Goal: Task Accomplishment & Management: Manage account settings

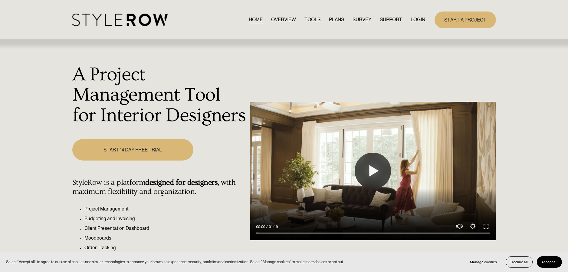
click at [417, 18] on link "LOGIN" at bounding box center [418, 20] width 15 height 8
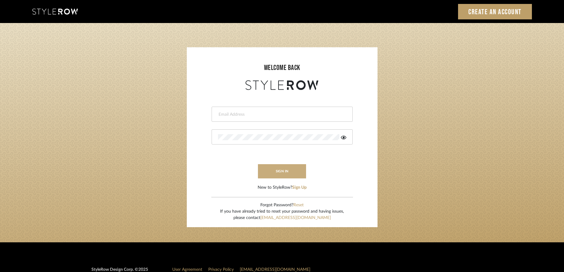
type input "rayeinteriordesign@gmail.com"
click at [274, 170] on button "sign in" at bounding box center [282, 171] width 48 height 14
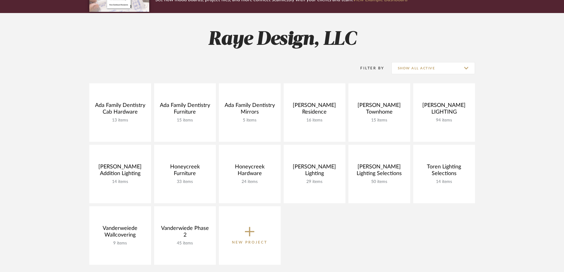
scroll to position [72, 0]
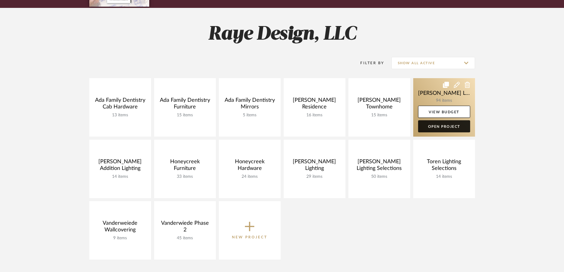
click at [438, 127] on link "Open Project" at bounding box center [444, 126] width 52 height 12
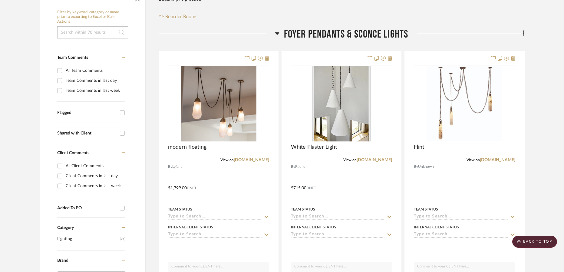
scroll to position [111, 0]
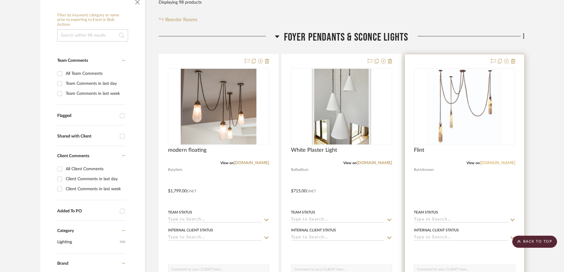
click at [501, 163] on link "[DOMAIN_NAME]" at bounding box center [497, 163] width 35 height 4
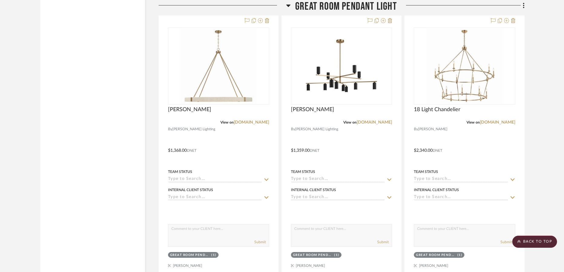
scroll to position [2138, 0]
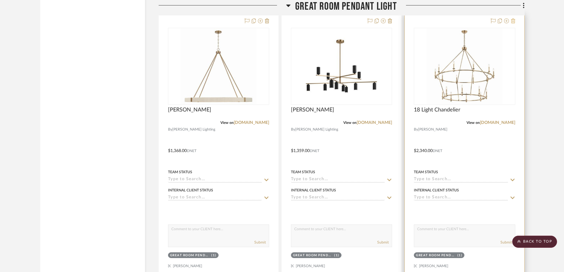
click at [514, 22] on icon at bounding box center [513, 20] width 4 height 5
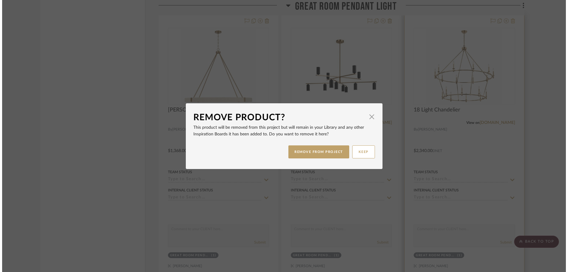
scroll to position [0, 0]
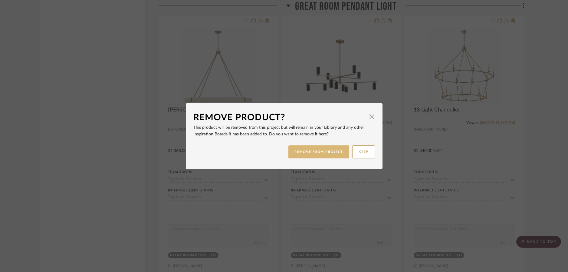
click at [332, 149] on button "REMOVE FROM PROJECT" at bounding box center [319, 151] width 61 height 13
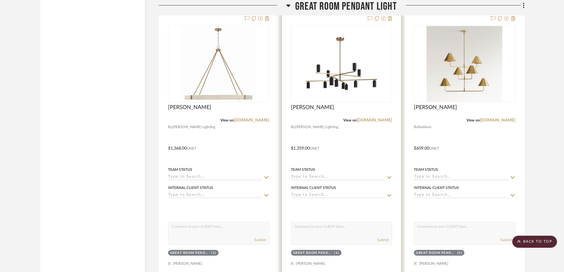
scroll to position [2066, 0]
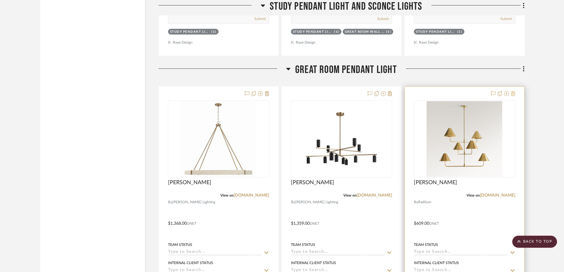
click at [514, 94] on icon at bounding box center [513, 93] width 4 height 5
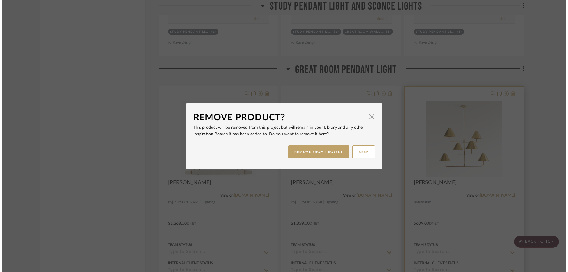
scroll to position [0, 0]
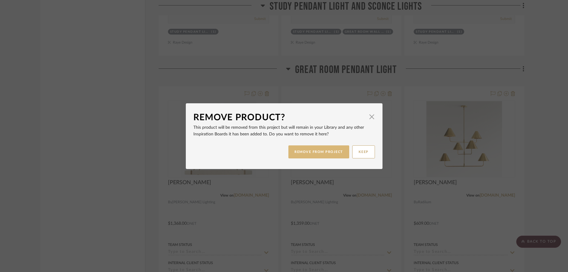
click at [339, 152] on button "REMOVE FROM PROJECT" at bounding box center [319, 151] width 61 height 13
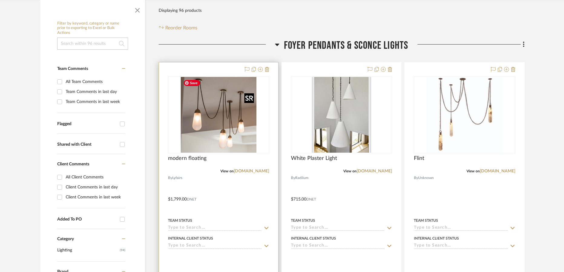
scroll to position [104, 0]
click at [202, 185] on div at bounding box center [218, 194] width 119 height 265
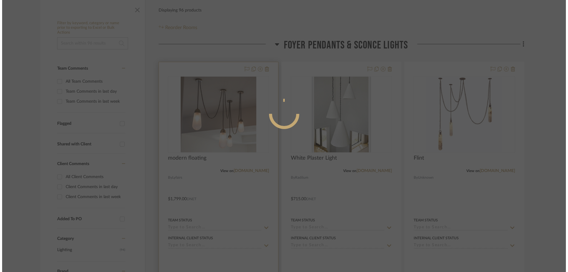
scroll to position [0, 0]
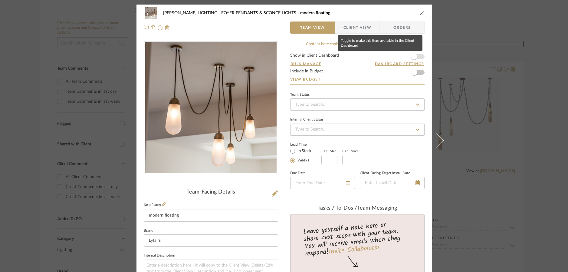
click at [413, 57] on span "button" at bounding box center [414, 57] width 6 height 6
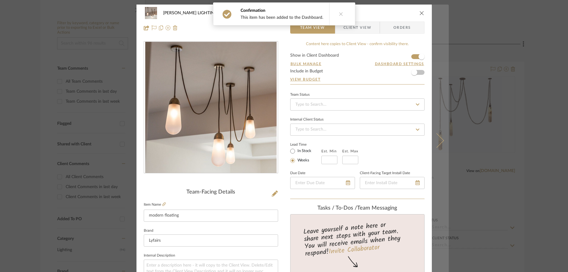
click at [439, 143] on icon at bounding box center [436, 140] width 15 height 15
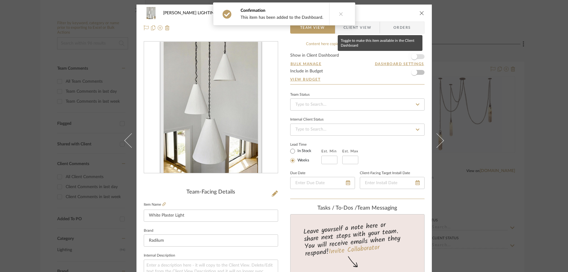
click at [413, 58] on span "button" at bounding box center [414, 57] width 6 height 6
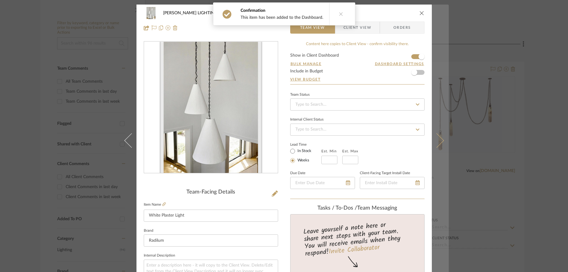
click at [438, 144] on icon at bounding box center [436, 140] width 15 height 15
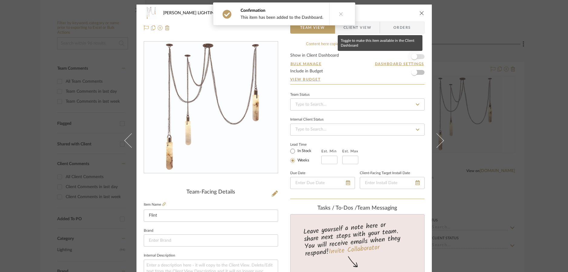
click at [415, 55] on span "button" at bounding box center [414, 56] width 13 height 13
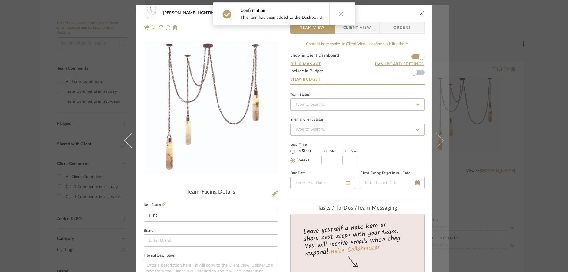
click at [438, 141] on icon at bounding box center [436, 140] width 15 height 15
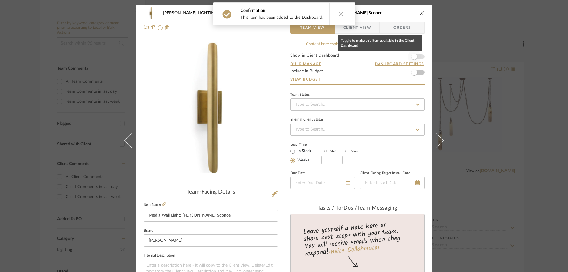
click at [415, 58] on span "button" at bounding box center [414, 56] width 13 height 13
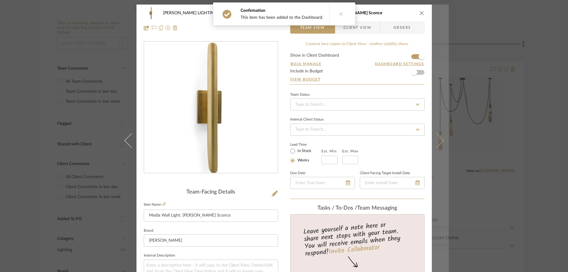
click at [437, 144] on icon at bounding box center [436, 140] width 15 height 15
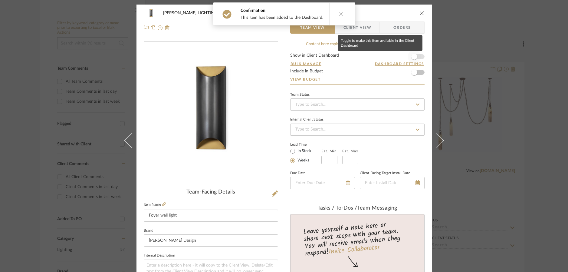
click at [414, 59] on span "button" at bounding box center [414, 56] width 13 height 13
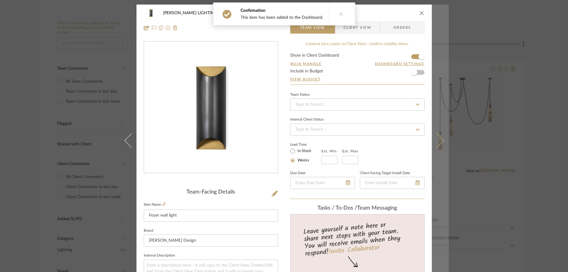
click at [435, 147] on icon at bounding box center [436, 140] width 15 height 15
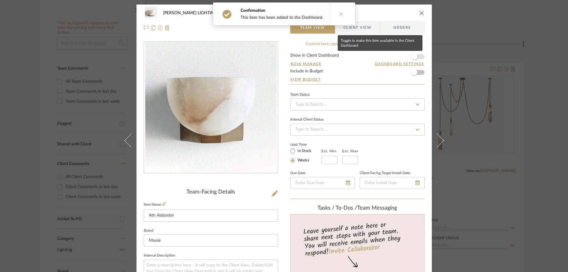
click at [416, 57] on span "button" at bounding box center [414, 56] width 13 height 13
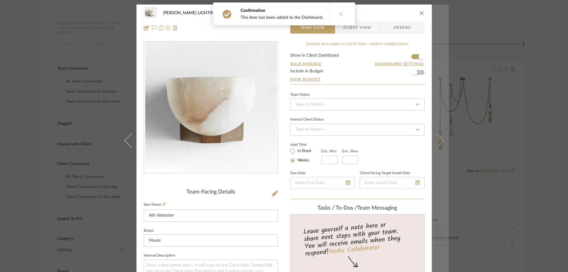
click at [436, 143] on icon at bounding box center [436, 140] width 15 height 15
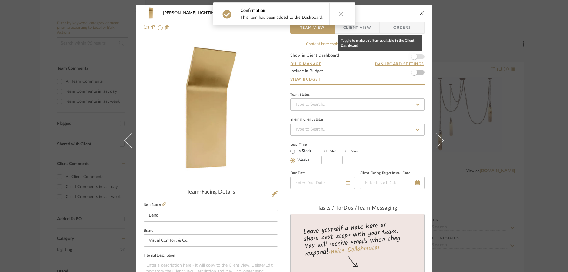
click at [417, 57] on span "button" at bounding box center [414, 56] width 13 height 13
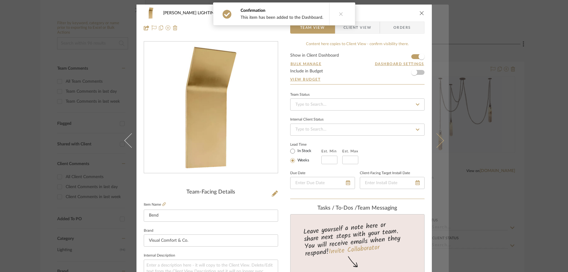
click at [439, 143] on icon at bounding box center [436, 140] width 15 height 15
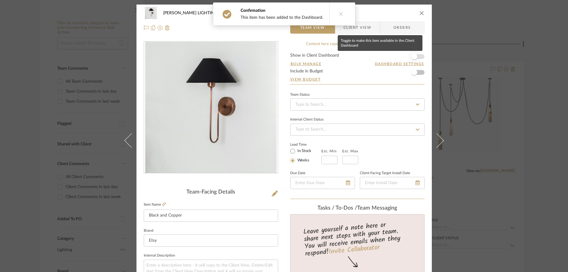
click at [416, 57] on span "button" at bounding box center [414, 56] width 13 height 13
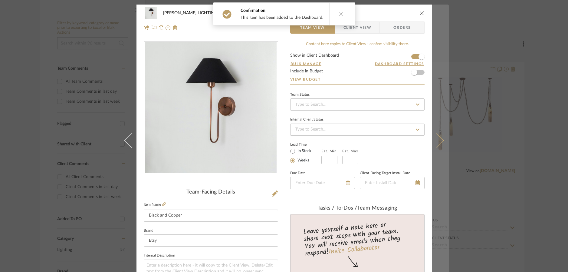
click at [438, 144] on icon at bounding box center [436, 140] width 15 height 15
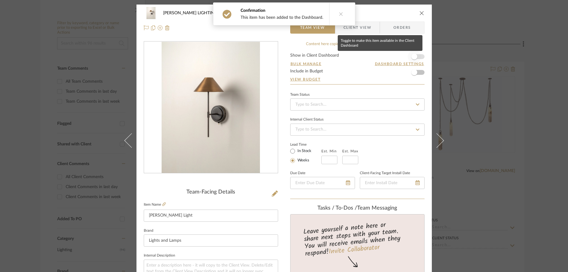
click at [416, 58] on span "button" at bounding box center [414, 56] width 13 height 13
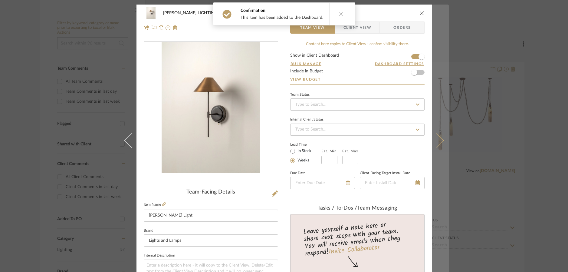
click at [436, 144] on icon at bounding box center [436, 140] width 15 height 15
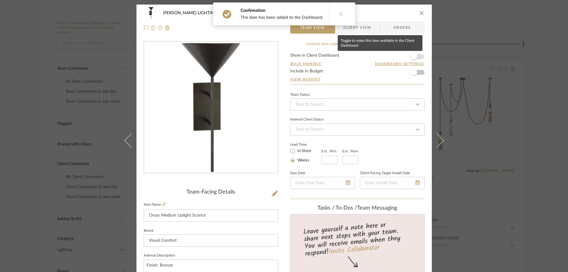
click at [416, 56] on span "button" at bounding box center [414, 56] width 13 height 13
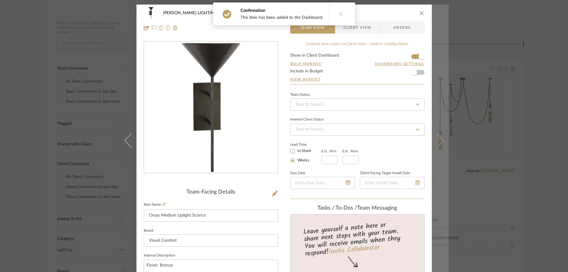
click at [436, 145] on icon at bounding box center [436, 140] width 15 height 15
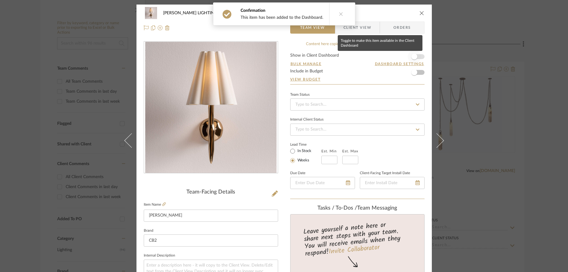
click at [417, 58] on span "button" at bounding box center [414, 56] width 13 height 13
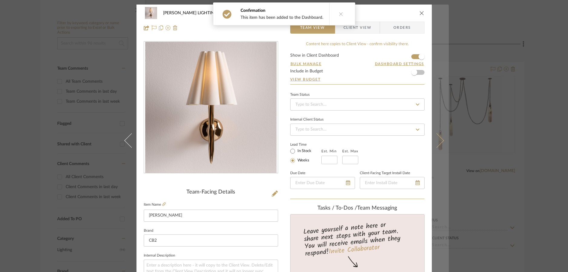
click at [438, 142] on icon at bounding box center [436, 140] width 15 height 15
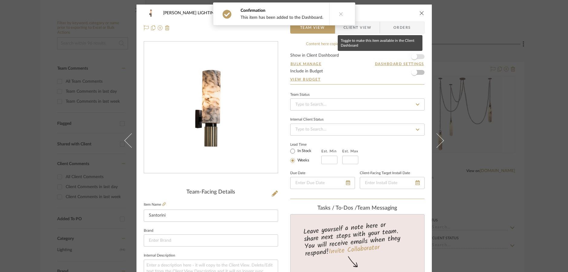
click at [415, 58] on span "button" at bounding box center [414, 56] width 13 height 13
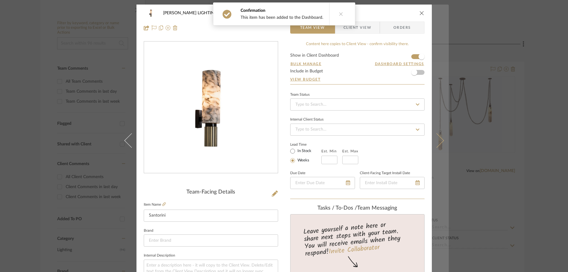
click at [437, 144] on icon at bounding box center [436, 140] width 15 height 15
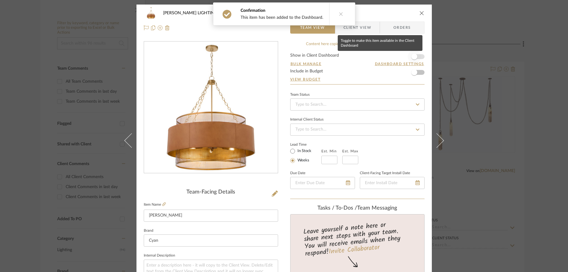
click at [415, 57] on span "button" at bounding box center [414, 56] width 13 height 13
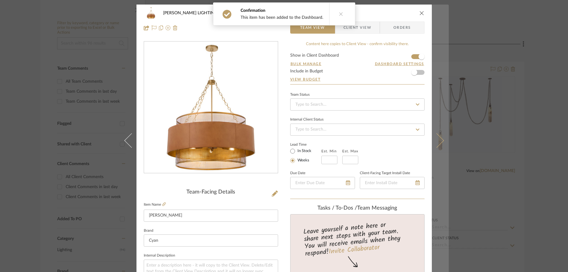
click at [438, 144] on button at bounding box center [440, 141] width 17 height 272
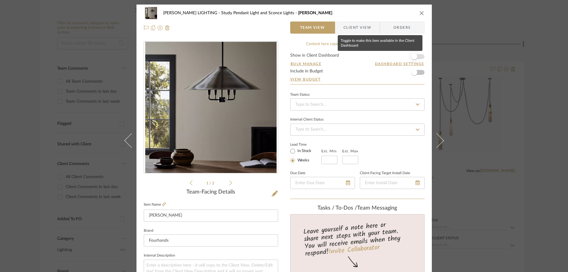
click at [414, 57] on span "button" at bounding box center [414, 57] width 6 height 6
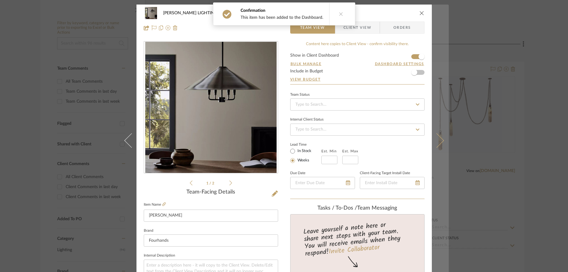
click at [437, 144] on icon at bounding box center [436, 140] width 15 height 15
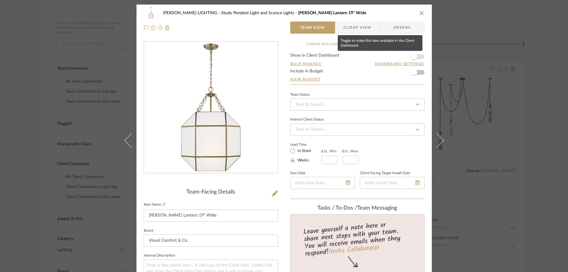
click at [414, 57] on span "button" at bounding box center [414, 57] width 6 height 6
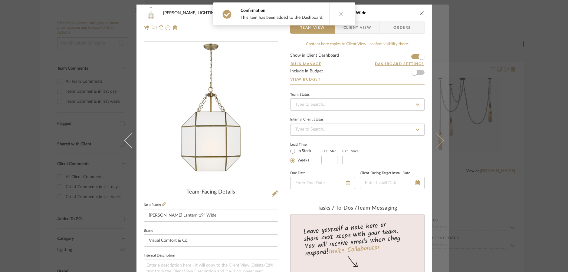
click at [438, 146] on button at bounding box center [440, 141] width 17 height 272
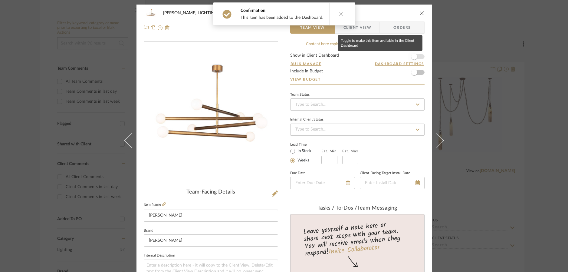
click at [413, 57] on span "button" at bounding box center [414, 57] width 6 height 6
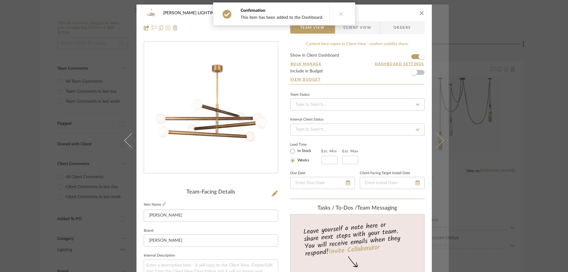
click at [436, 146] on icon at bounding box center [436, 140] width 15 height 15
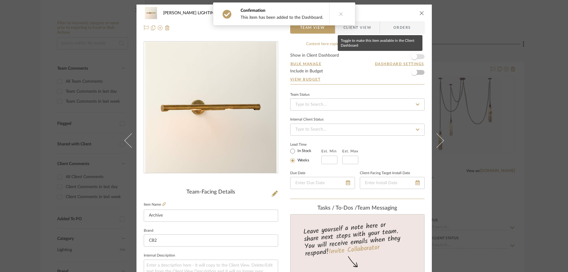
click at [414, 57] on span "button" at bounding box center [414, 57] width 6 height 6
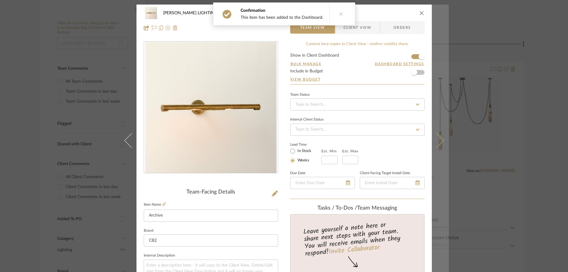
click at [436, 146] on icon at bounding box center [436, 140] width 15 height 15
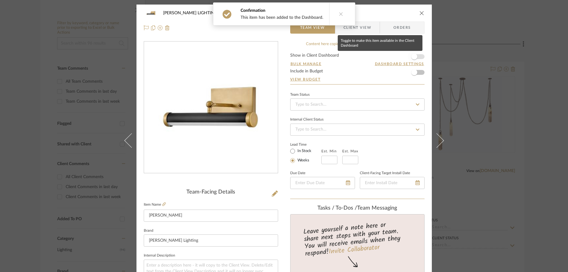
click at [415, 56] on span "button" at bounding box center [414, 56] width 13 height 13
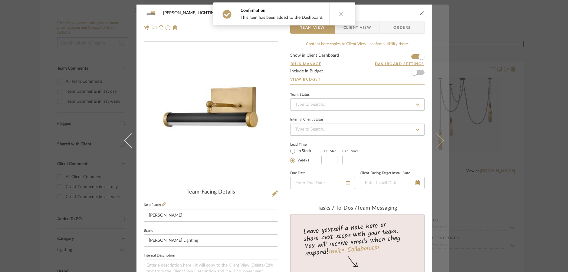
click at [437, 144] on icon at bounding box center [436, 140] width 15 height 15
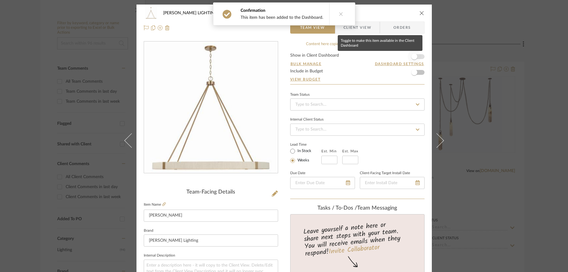
click at [414, 57] on span "button" at bounding box center [414, 57] width 6 height 6
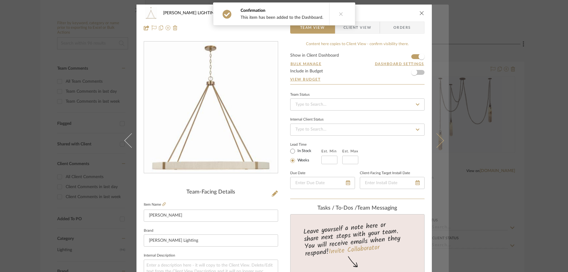
click at [438, 143] on icon at bounding box center [436, 140] width 15 height 15
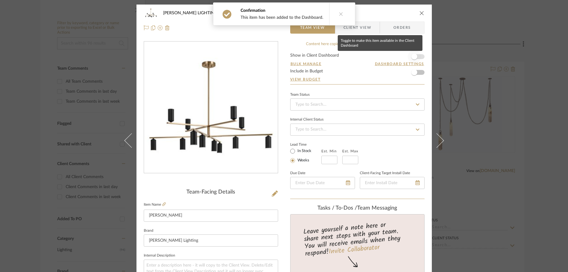
click at [413, 58] on span "button" at bounding box center [414, 57] width 6 height 6
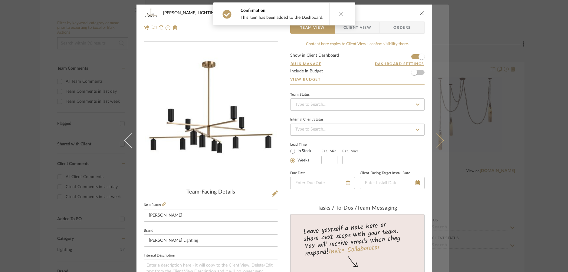
click at [437, 140] on icon at bounding box center [436, 140] width 15 height 15
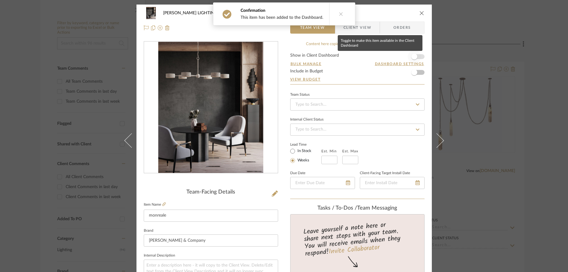
click at [415, 58] on span "button" at bounding box center [414, 56] width 13 height 13
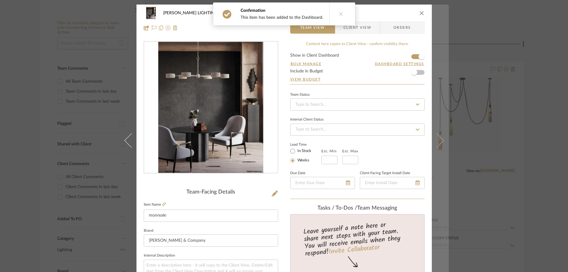
click at [436, 147] on button at bounding box center [440, 141] width 17 height 272
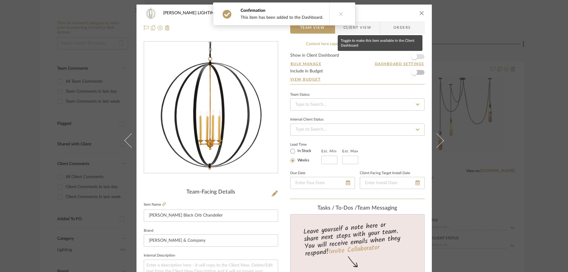
click at [414, 55] on span "button" at bounding box center [414, 57] width 6 height 6
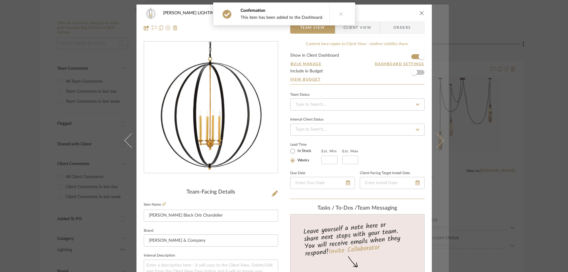
click at [438, 146] on button at bounding box center [440, 141] width 17 height 272
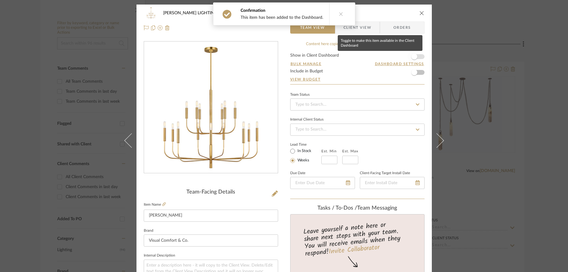
click at [414, 56] on span "button" at bounding box center [414, 57] width 6 height 6
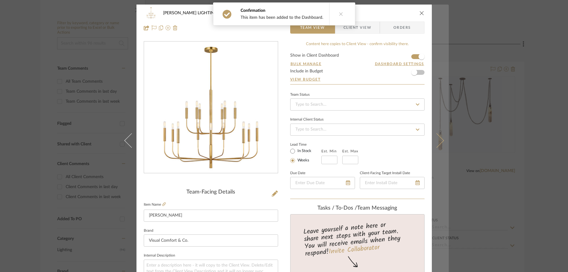
click at [438, 144] on button at bounding box center [440, 141] width 17 height 272
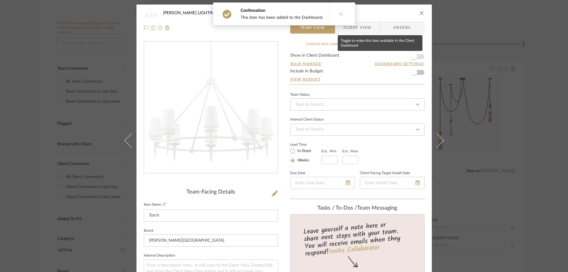
click at [416, 57] on span "button" at bounding box center [414, 56] width 13 height 13
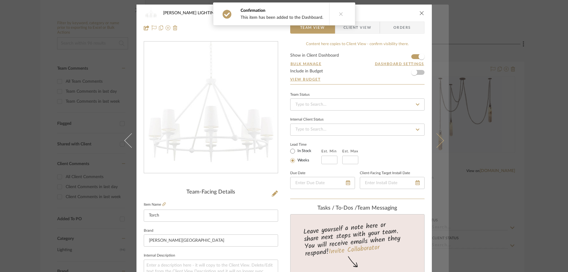
click at [437, 142] on icon at bounding box center [436, 140] width 15 height 15
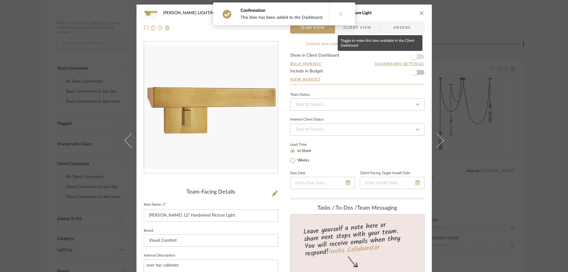
click at [414, 56] on span "button" at bounding box center [414, 57] width 6 height 6
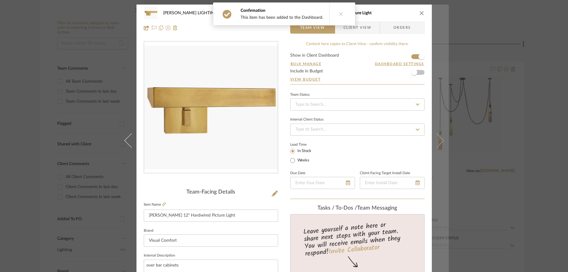
click at [436, 145] on icon at bounding box center [436, 140] width 15 height 15
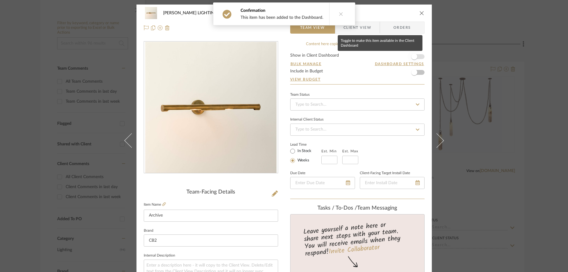
click at [412, 58] on span "button" at bounding box center [414, 57] width 6 height 6
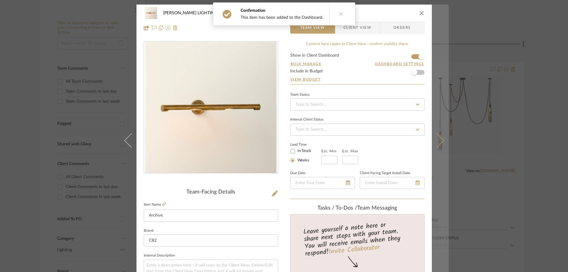
click at [438, 143] on icon at bounding box center [436, 140] width 15 height 15
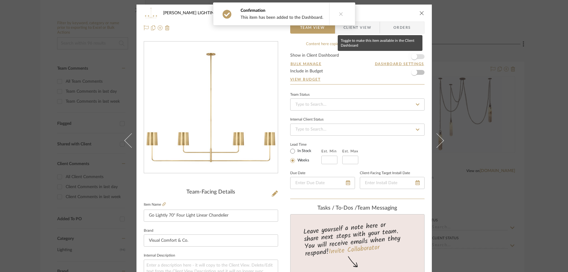
click at [413, 54] on span "button" at bounding box center [414, 57] width 6 height 6
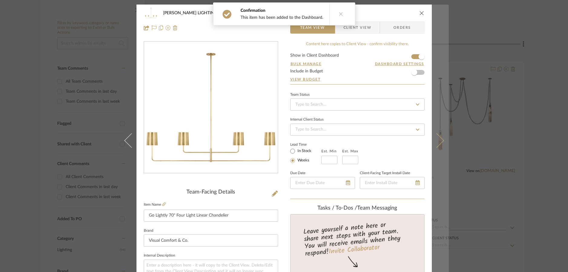
click at [437, 145] on button at bounding box center [440, 141] width 17 height 272
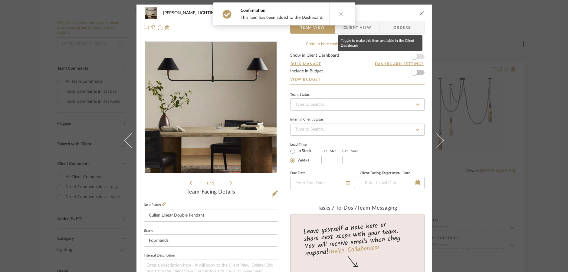
click at [415, 58] on span "button" at bounding box center [414, 56] width 13 height 13
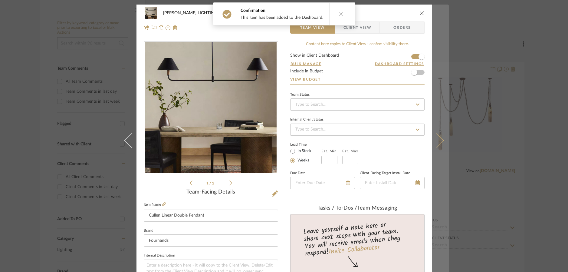
click at [438, 141] on icon at bounding box center [436, 140] width 15 height 15
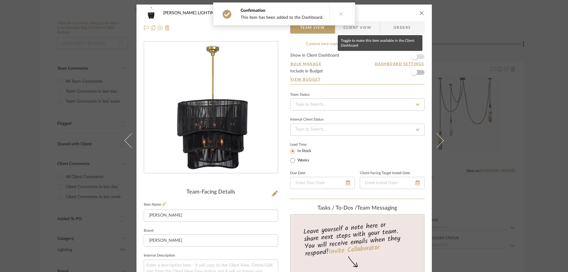
click at [414, 60] on span "button" at bounding box center [414, 56] width 13 height 13
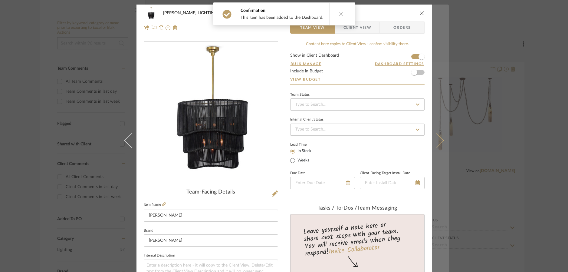
click at [436, 147] on button at bounding box center [440, 141] width 17 height 272
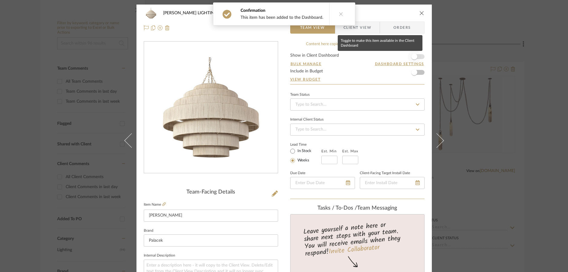
click at [412, 56] on span "button" at bounding box center [414, 57] width 6 height 6
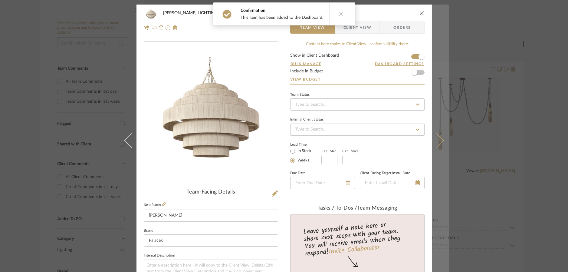
click at [438, 143] on icon at bounding box center [436, 140] width 15 height 15
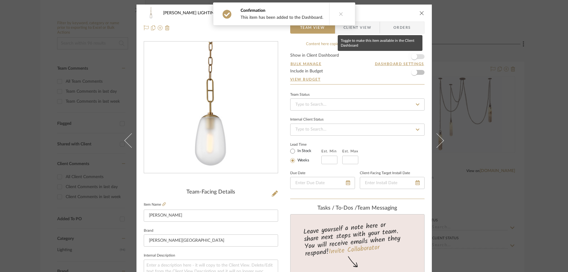
click at [415, 55] on span "button" at bounding box center [414, 56] width 13 height 13
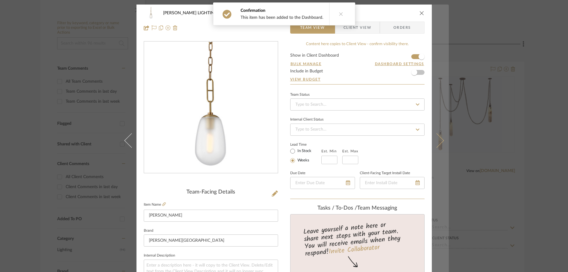
click at [435, 139] on icon at bounding box center [436, 140] width 15 height 15
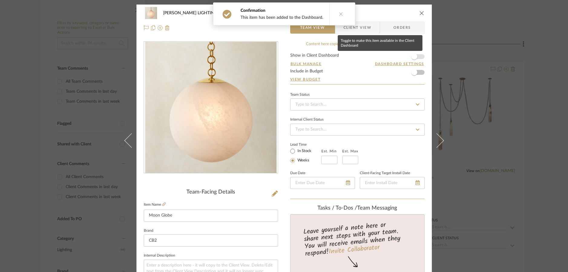
click at [414, 56] on span "button" at bounding box center [414, 57] width 6 height 6
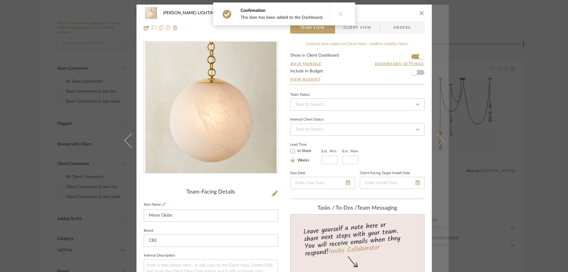
click at [436, 145] on icon at bounding box center [436, 140] width 15 height 15
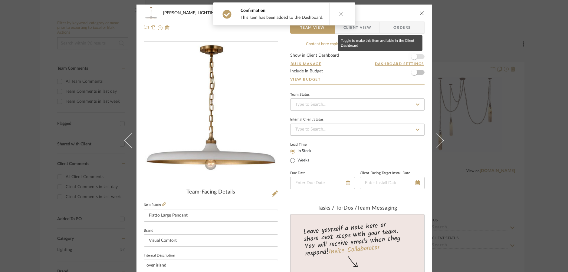
click at [414, 57] on span "button" at bounding box center [414, 57] width 6 height 6
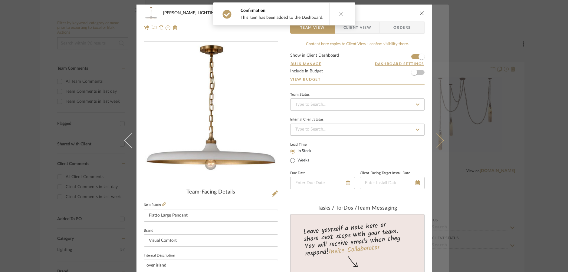
click at [437, 140] on icon at bounding box center [436, 140] width 15 height 15
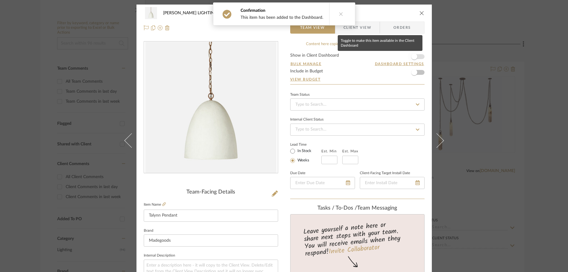
click at [413, 56] on span "button" at bounding box center [414, 57] width 6 height 6
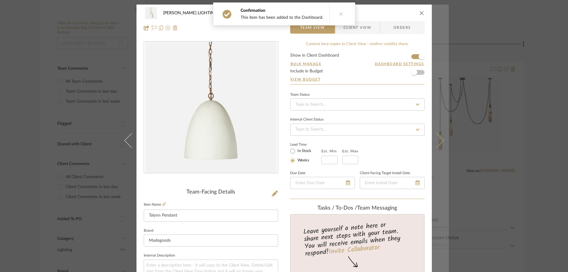
click at [439, 141] on icon at bounding box center [436, 140] width 15 height 15
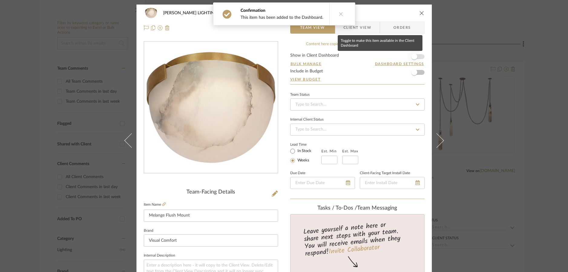
click at [415, 57] on span "button" at bounding box center [414, 57] width 6 height 6
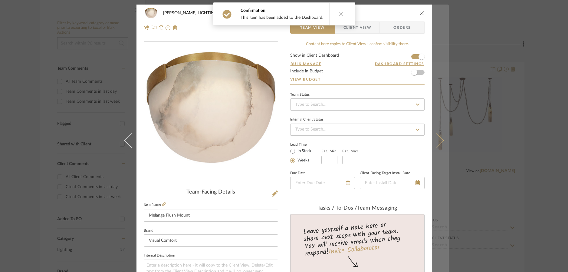
click at [435, 145] on icon at bounding box center [436, 140] width 15 height 15
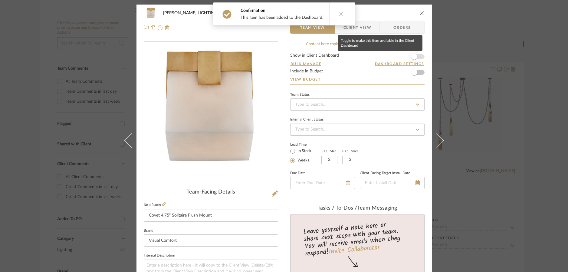
click at [412, 58] on span "button" at bounding box center [414, 57] width 6 height 6
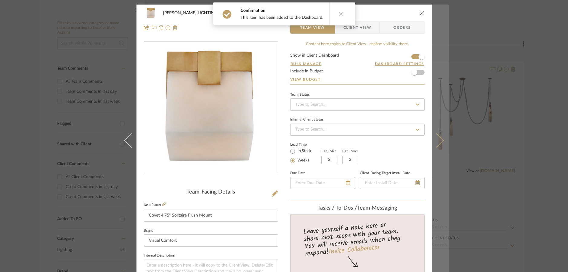
click at [435, 145] on icon at bounding box center [436, 140] width 15 height 15
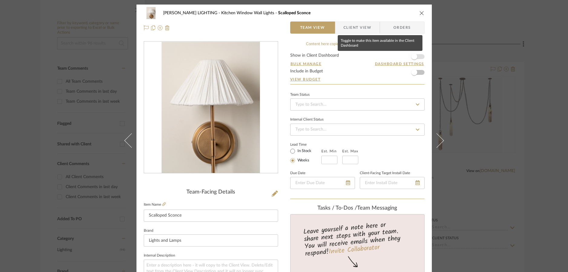
click at [414, 57] on span "button" at bounding box center [414, 57] width 6 height 6
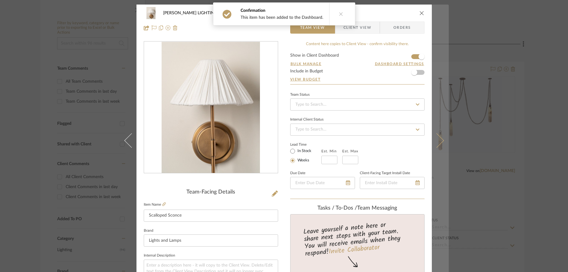
click at [441, 142] on button at bounding box center [440, 141] width 17 height 272
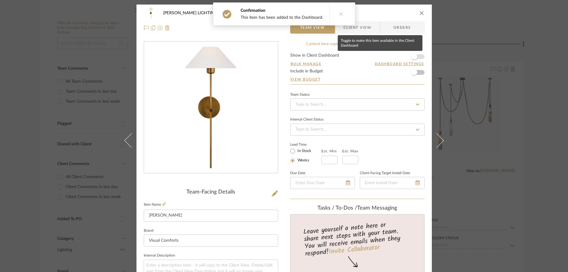
click at [411, 57] on span "button" at bounding box center [414, 57] width 6 height 6
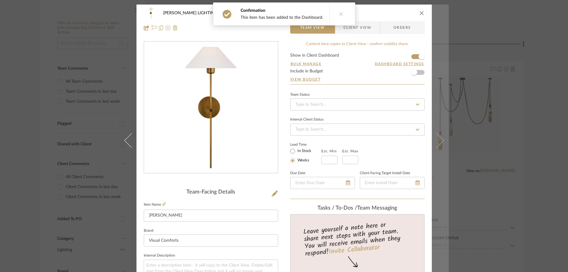
click at [438, 147] on button at bounding box center [440, 141] width 17 height 272
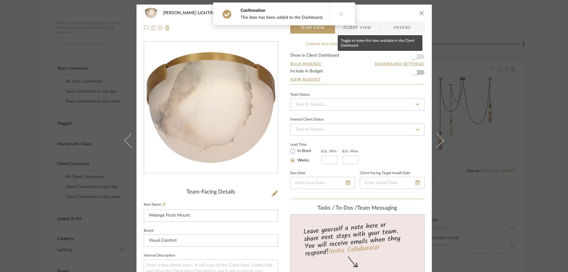
click at [413, 59] on span "button" at bounding box center [414, 57] width 6 height 6
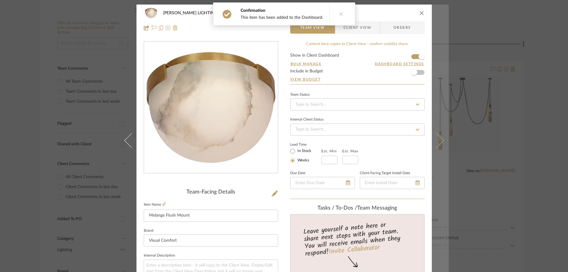
click at [436, 146] on icon at bounding box center [436, 140] width 15 height 15
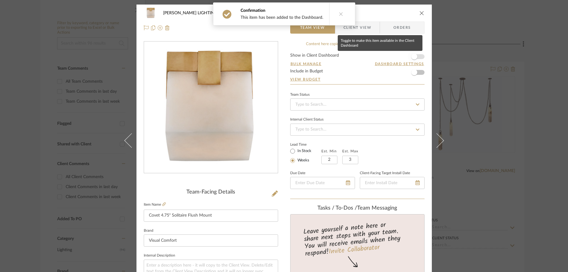
click at [414, 57] on span "button" at bounding box center [414, 57] width 6 height 6
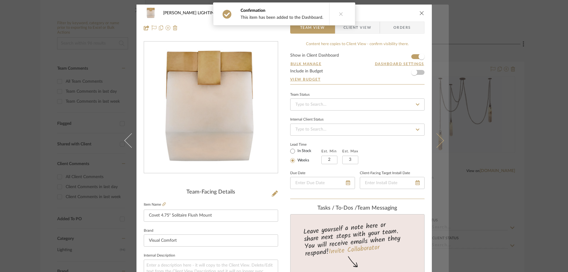
click at [437, 146] on button at bounding box center [440, 141] width 17 height 272
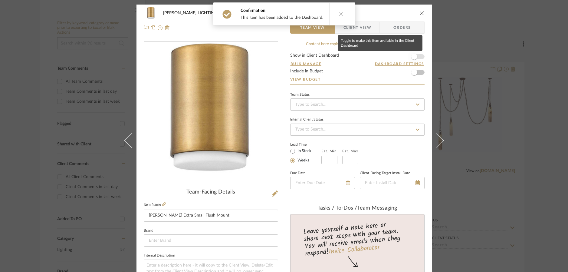
click at [412, 52] on span "button" at bounding box center [414, 56] width 13 height 13
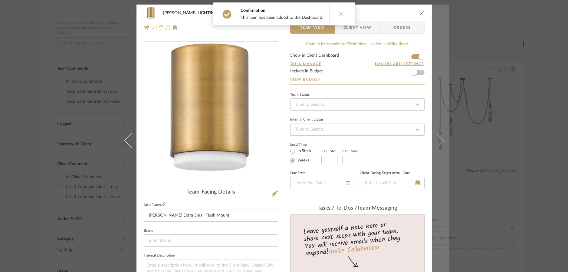
click at [438, 147] on button at bounding box center [440, 141] width 17 height 272
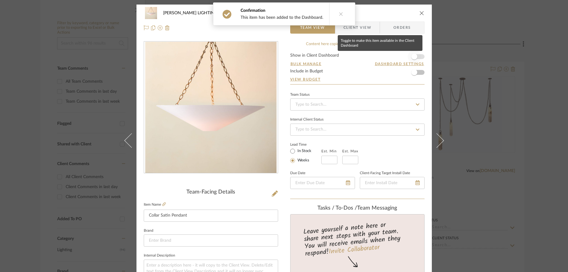
click at [416, 58] on span "button" at bounding box center [414, 56] width 13 height 13
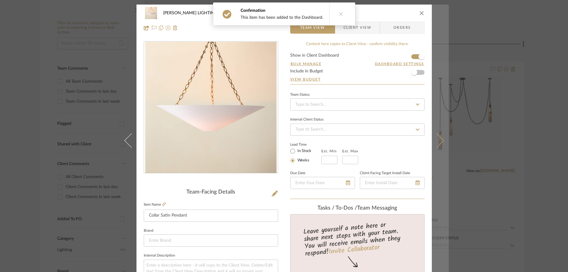
click at [437, 144] on icon at bounding box center [436, 140] width 15 height 15
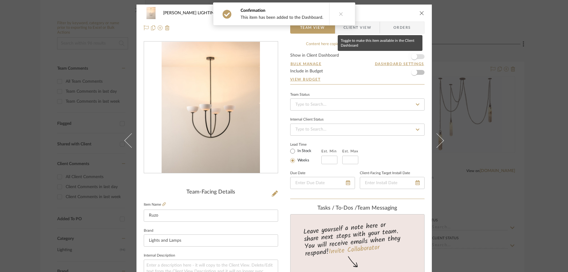
click at [416, 57] on span "button" at bounding box center [414, 56] width 13 height 13
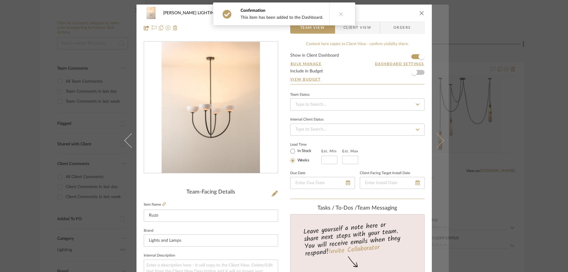
click at [437, 144] on icon at bounding box center [436, 140] width 15 height 15
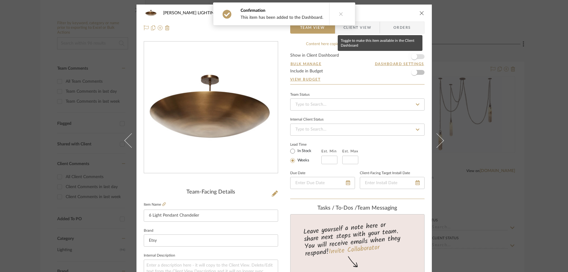
click at [416, 56] on span "button" at bounding box center [414, 56] width 13 height 13
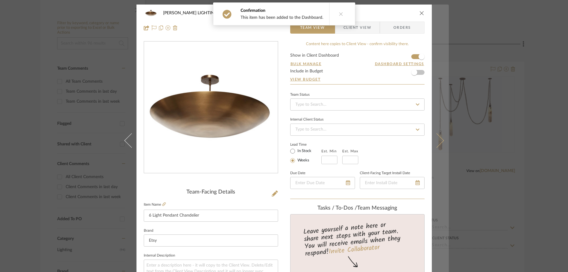
click at [437, 144] on icon at bounding box center [436, 140] width 15 height 15
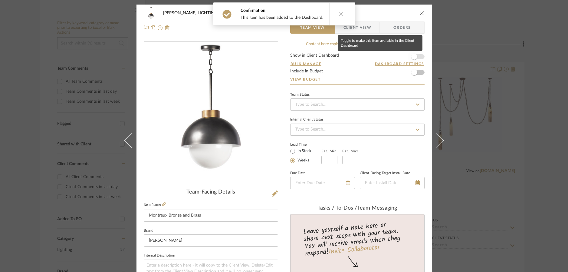
click at [413, 56] on span "button" at bounding box center [414, 57] width 6 height 6
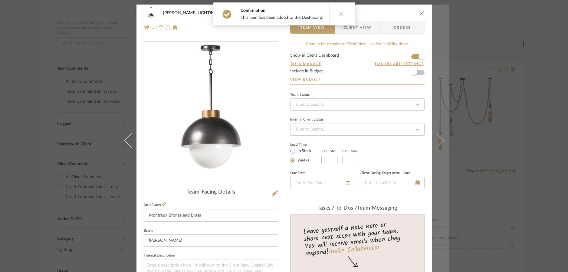
click at [437, 145] on icon at bounding box center [436, 140] width 15 height 15
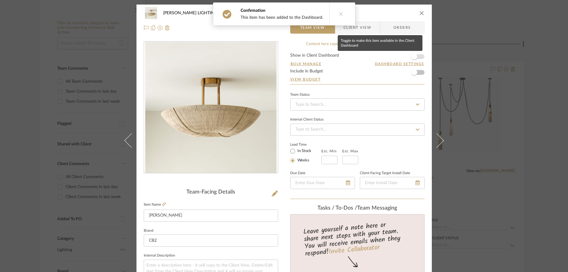
click at [416, 56] on span "button" at bounding box center [414, 56] width 13 height 13
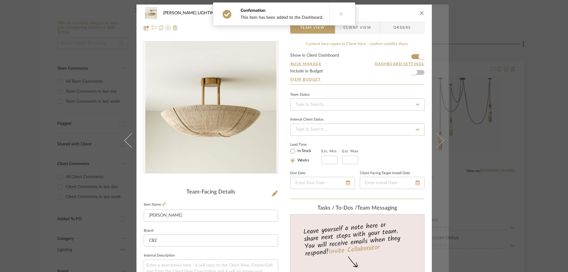
click at [437, 146] on button at bounding box center [440, 141] width 17 height 272
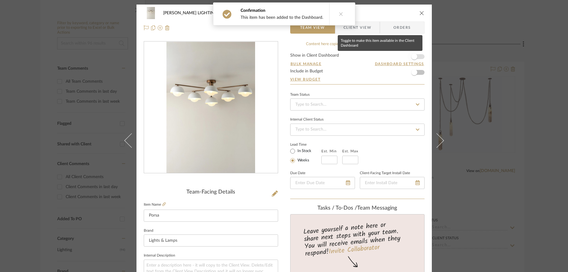
click at [414, 54] on span "button" at bounding box center [414, 57] width 6 height 6
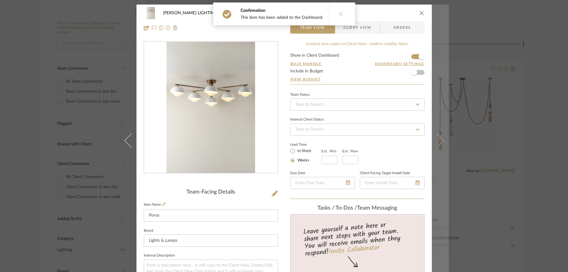
click at [438, 143] on icon at bounding box center [436, 140] width 15 height 15
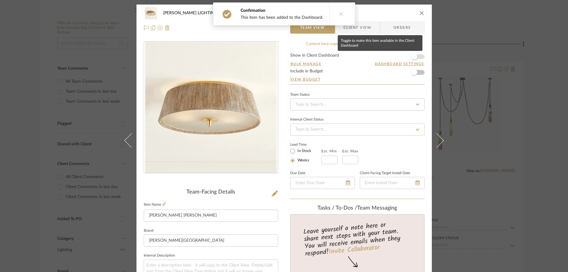
click at [413, 57] on span "button" at bounding box center [414, 57] width 6 height 6
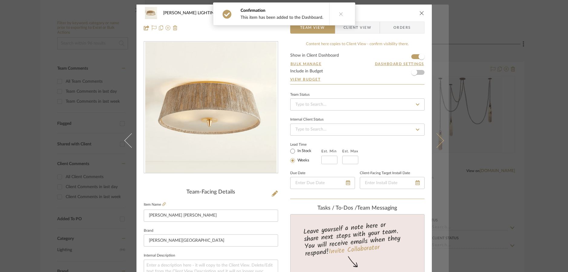
click at [436, 143] on icon at bounding box center [436, 140] width 15 height 15
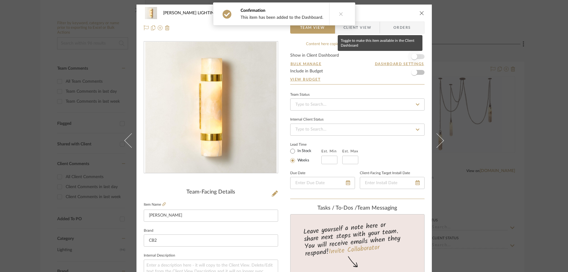
click at [414, 55] on span "button" at bounding box center [414, 57] width 6 height 6
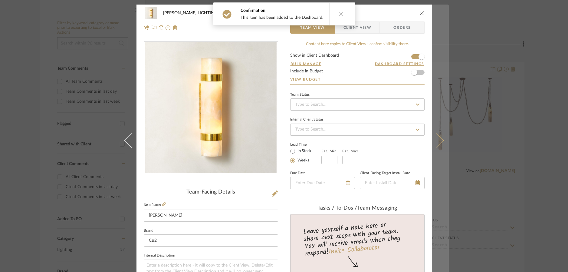
click at [441, 141] on icon at bounding box center [436, 140] width 15 height 15
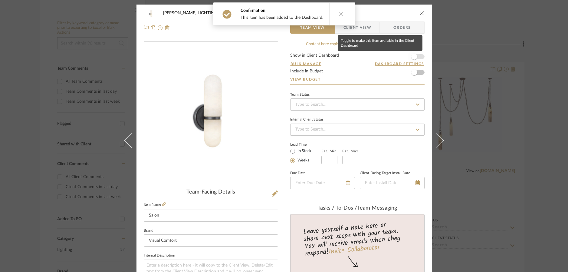
click at [413, 56] on span "button" at bounding box center [414, 57] width 6 height 6
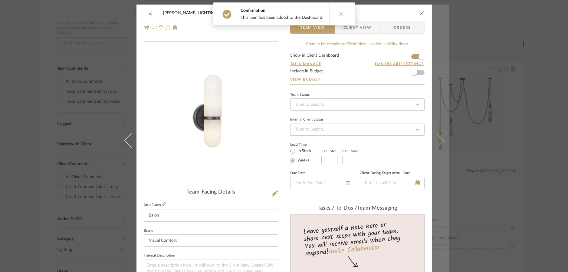
click at [440, 145] on button at bounding box center [440, 141] width 17 height 272
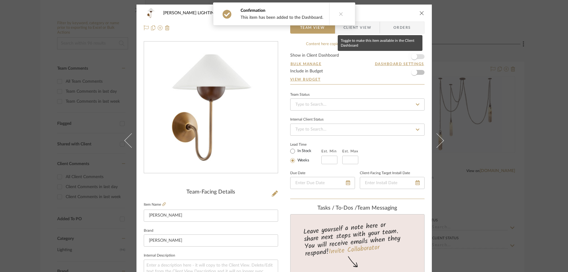
click at [414, 58] on span "button" at bounding box center [414, 57] width 6 height 6
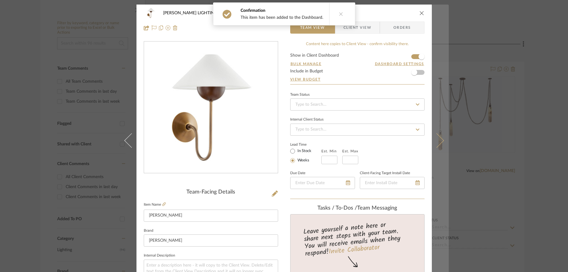
click at [440, 142] on icon at bounding box center [436, 140] width 15 height 15
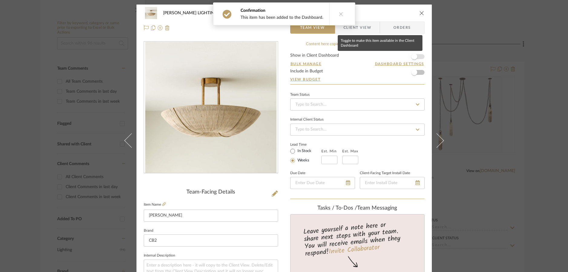
click at [414, 59] on span "button" at bounding box center [414, 57] width 6 height 6
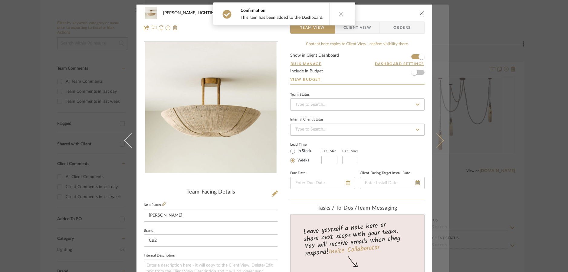
click at [439, 141] on icon at bounding box center [436, 140] width 15 height 15
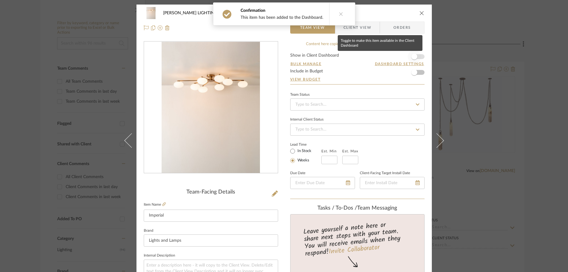
click at [414, 55] on span "button" at bounding box center [414, 57] width 6 height 6
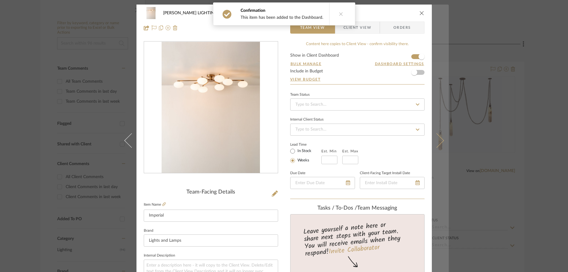
click at [439, 144] on button at bounding box center [440, 141] width 17 height 272
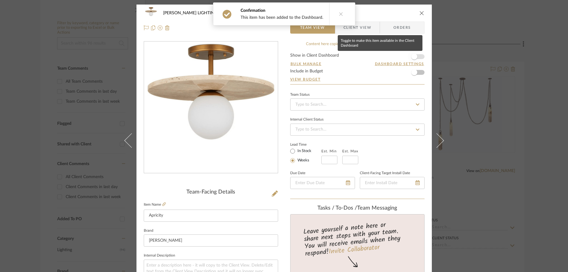
click at [415, 57] on span "button" at bounding box center [414, 57] width 6 height 6
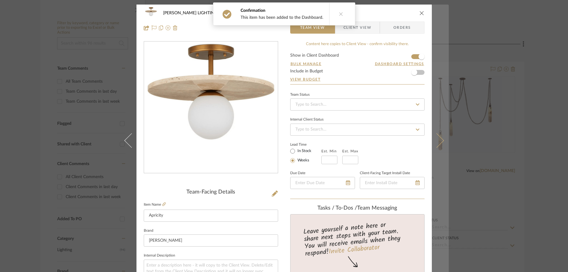
click at [440, 146] on button at bounding box center [440, 141] width 17 height 272
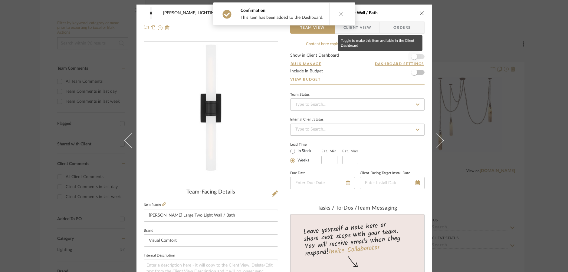
click at [414, 61] on span "button" at bounding box center [414, 56] width 13 height 13
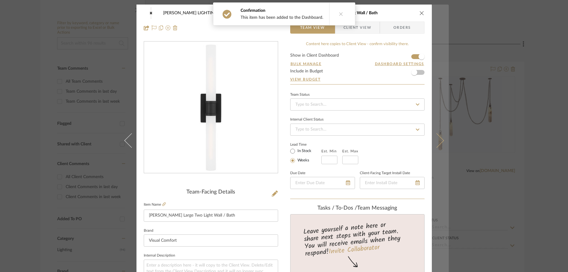
click at [438, 144] on button at bounding box center [440, 141] width 17 height 272
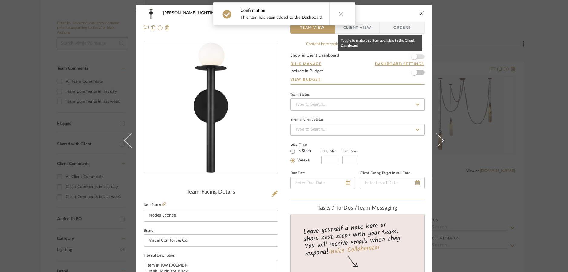
click at [414, 57] on span "button" at bounding box center [414, 57] width 6 height 6
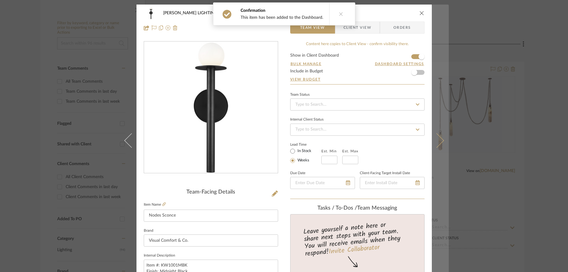
click at [434, 144] on icon at bounding box center [436, 140] width 15 height 15
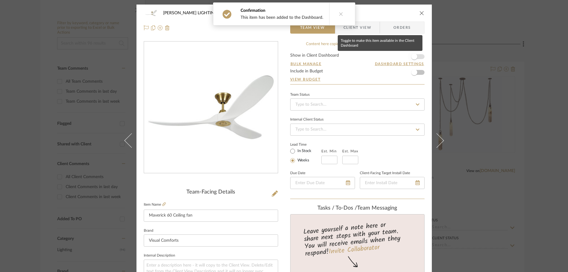
click at [412, 57] on span "button" at bounding box center [414, 57] width 6 height 6
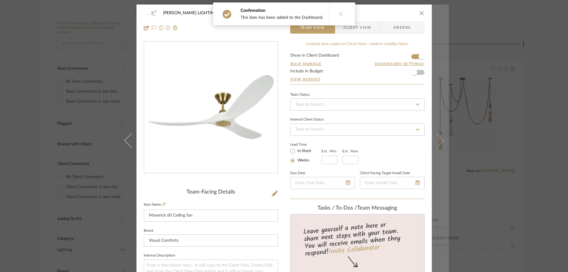
click at [439, 143] on button at bounding box center [440, 141] width 17 height 272
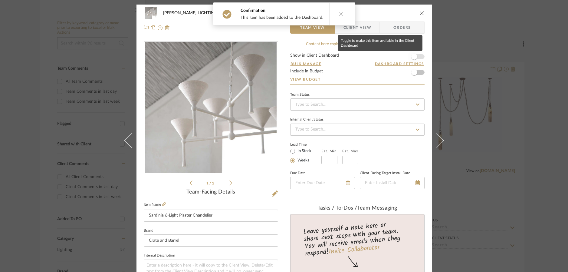
click at [413, 57] on span "button" at bounding box center [414, 57] width 6 height 6
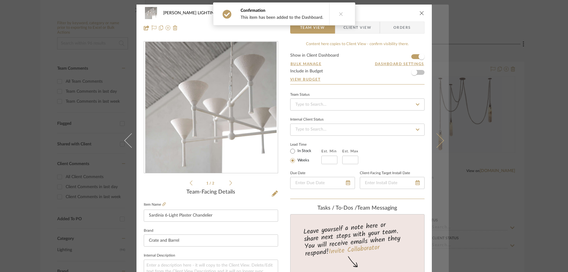
click at [438, 145] on button at bounding box center [440, 141] width 17 height 272
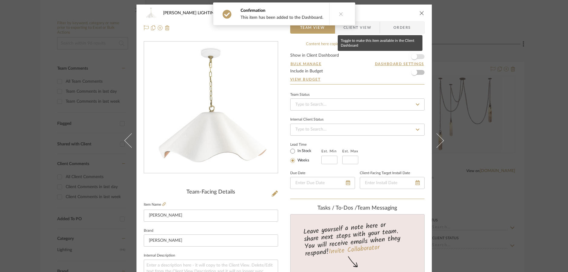
click at [413, 55] on span "button" at bounding box center [414, 57] width 6 height 6
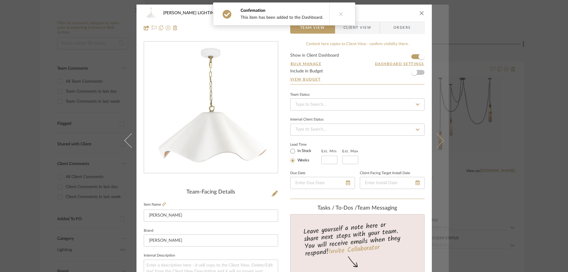
click at [437, 141] on icon at bounding box center [436, 140] width 15 height 15
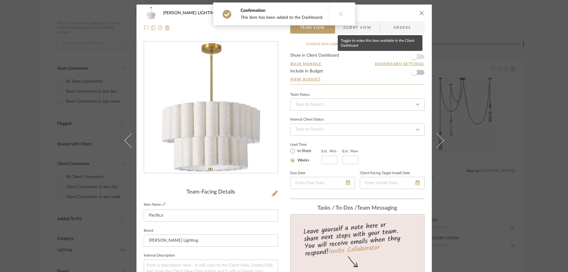
click at [414, 59] on span "button" at bounding box center [414, 56] width 13 height 13
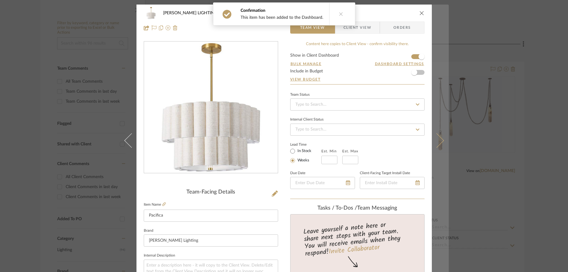
click at [439, 143] on button at bounding box center [440, 141] width 17 height 272
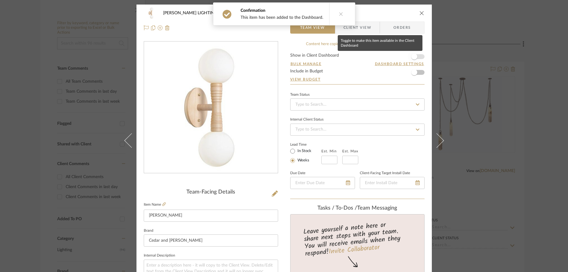
click at [415, 58] on span "button" at bounding box center [414, 57] width 6 height 6
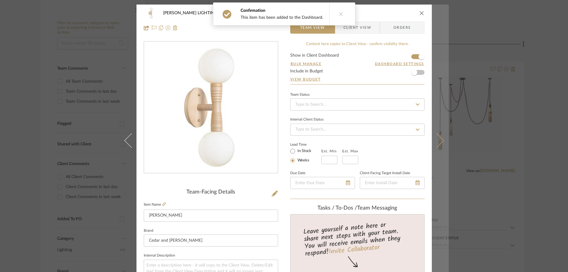
click at [440, 147] on button at bounding box center [440, 141] width 17 height 272
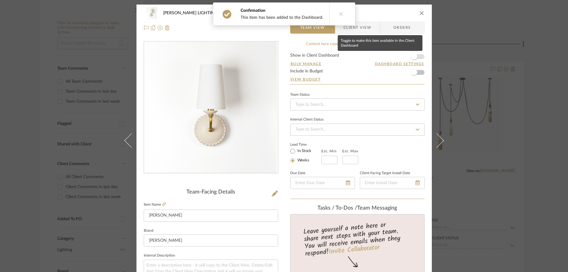
click at [413, 59] on span "button" at bounding box center [414, 57] width 6 height 6
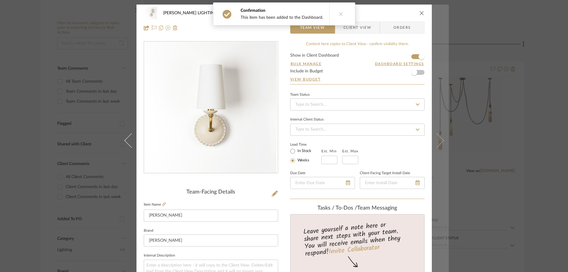
click at [437, 147] on button at bounding box center [440, 141] width 17 height 272
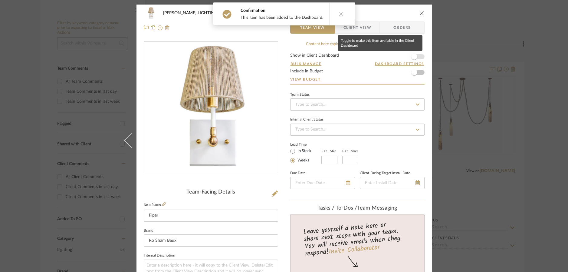
click at [414, 55] on span "button" at bounding box center [414, 57] width 6 height 6
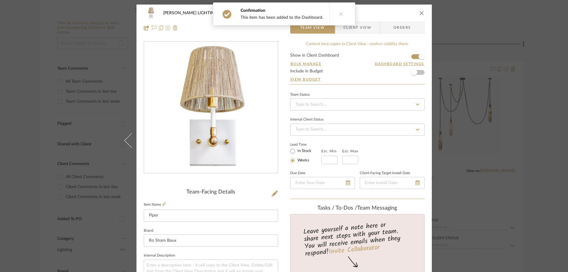
click at [422, 11] on icon "close" at bounding box center [422, 13] width 5 height 5
click at [339, 12] on icon at bounding box center [341, 14] width 4 height 4
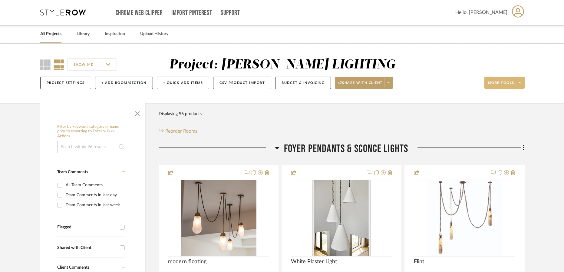
click at [520, 84] on icon at bounding box center [520, 82] width 2 height 3
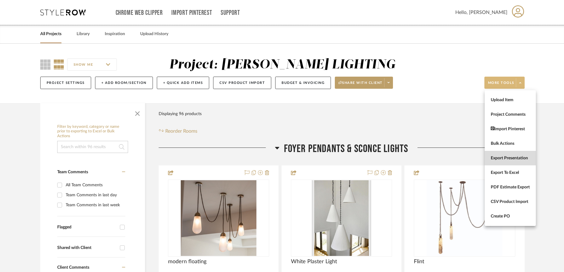
click at [504, 158] on span "Export Presentation" at bounding box center [510, 158] width 39 height 5
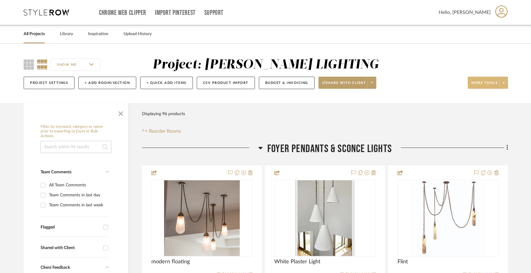
click at [505, 84] on span at bounding box center [503, 82] width 8 height 9
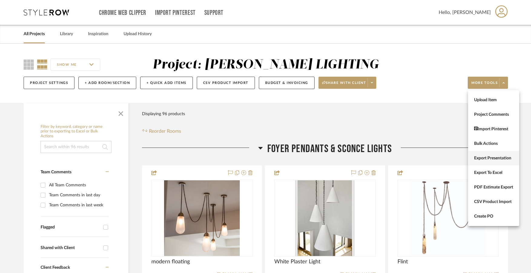
click at [487, 159] on span "Export Presentation" at bounding box center [493, 158] width 39 height 5
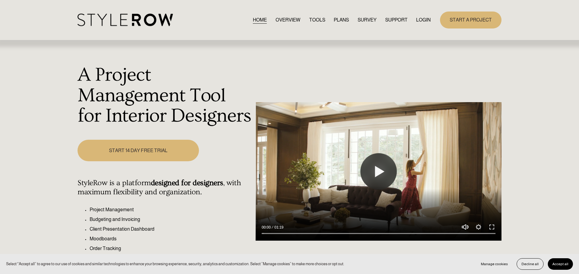
click at [423, 16] on link "LOGIN" at bounding box center [423, 20] width 15 height 8
click at [424, 20] on link "LOGIN" at bounding box center [423, 20] width 15 height 8
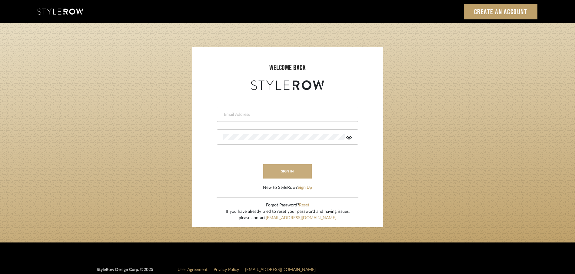
type input "[EMAIL_ADDRESS][DOMAIN_NAME]"
click at [285, 172] on button "sign in" at bounding box center [287, 171] width 48 height 14
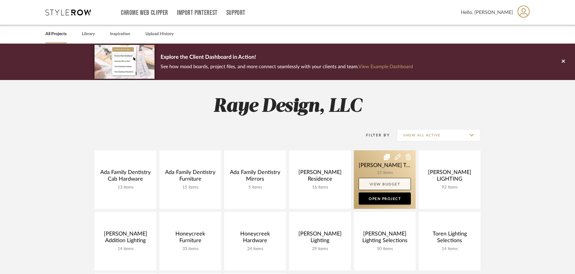
scroll to position [33, 0]
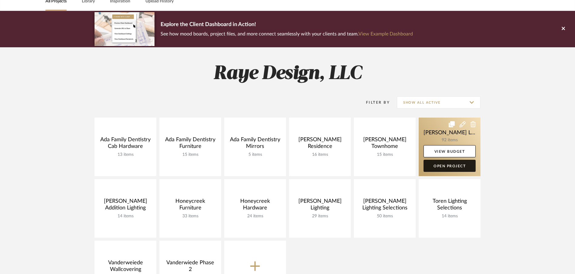
click at [437, 167] on link "Open Project" at bounding box center [449, 166] width 52 height 12
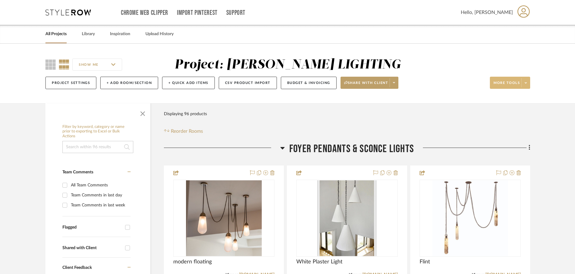
click at [526, 83] on icon at bounding box center [525, 82] width 2 height 3
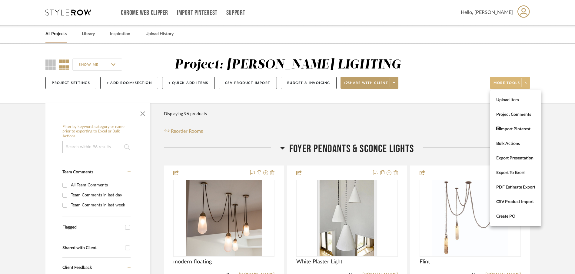
click at [428, 125] on div at bounding box center [287, 137] width 575 height 274
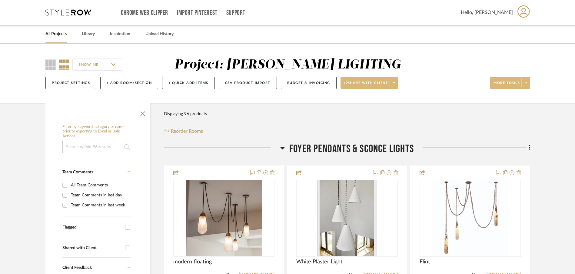
click at [395, 84] on icon at bounding box center [394, 82] width 2 height 3
click at [372, 114] on span "Generate URL to Share" at bounding box center [372, 114] width 52 height 5
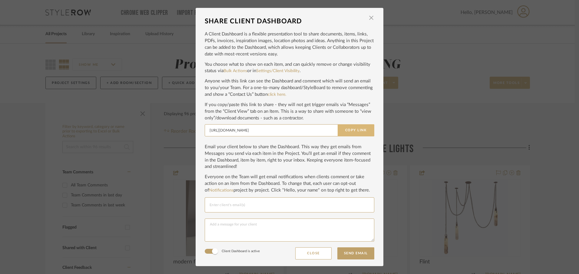
click at [356, 131] on button "Copy Link" at bounding box center [356, 130] width 37 height 12
click at [369, 18] on span "button" at bounding box center [371, 18] width 12 height 12
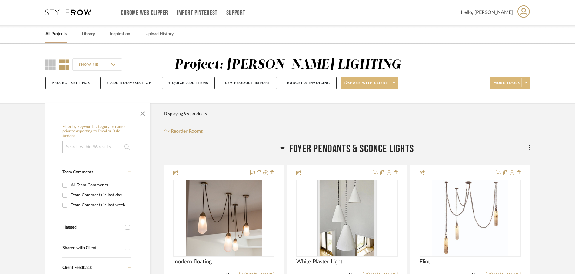
click at [394, 85] on span at bounding box center [393, 82] width 8 height 9
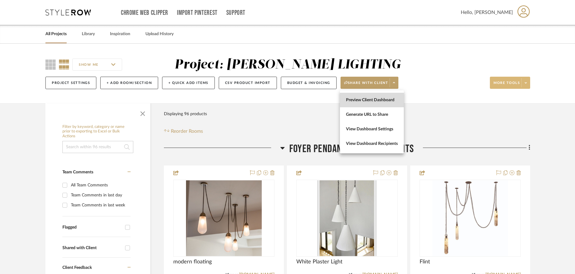
click at [381, 100] on span "Preview Client Dashboard" at bounding box center [372, 99] width 52 height 5
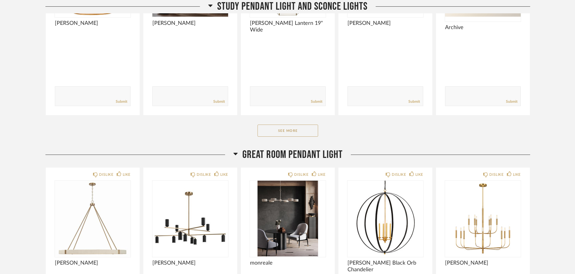
scroll to position [659, 0]
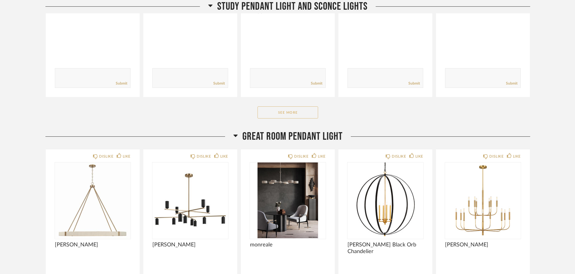
click at [308, 110] on button "See More" at bounding box center [287, 112] width 61 height 12
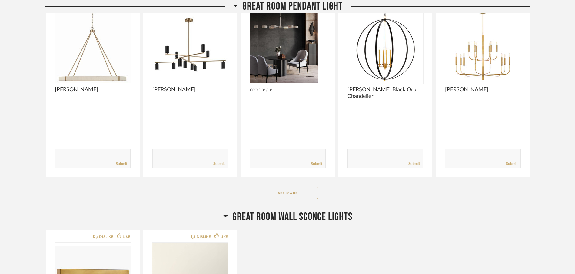
scroll to position [1002, 0]
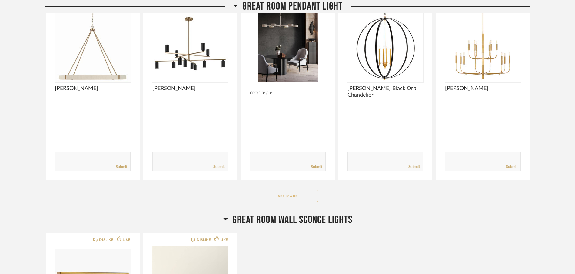
click at [302, 196] on button "See More" at bounding box center [287, 196] width 61 height 12
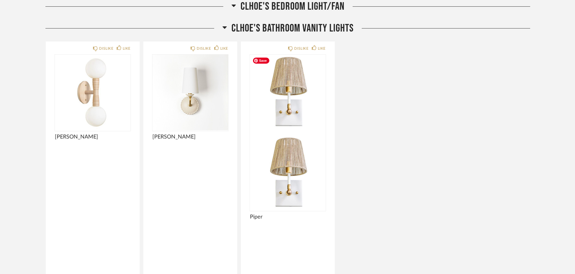
scroll to position [5497, 0]
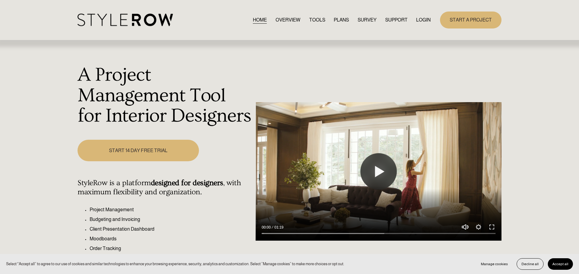
click at [424, 21] on link "LOGIN" at bounding box center [423, 20] width 15 height 8
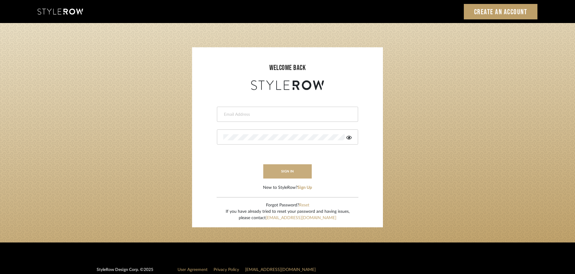
type input "[EMAIL_ADDRESS][DOMAIN_NAME]"
click at [291, 173] on button "sign in" at bounding box center [287, 171] width 48 height 14
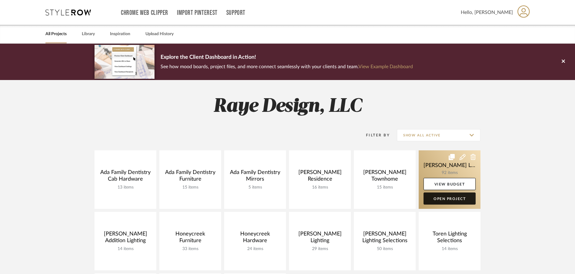
click at [449, 195] on link "Open Project" at bounding box center [449, 198] width 52 height 12
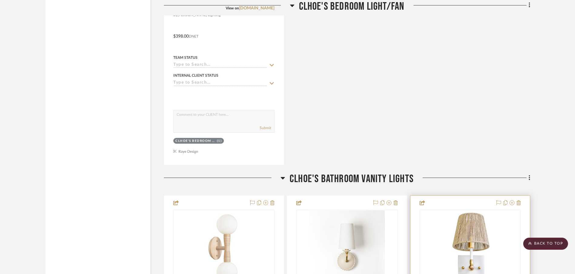
scroll to position [11598, 0]
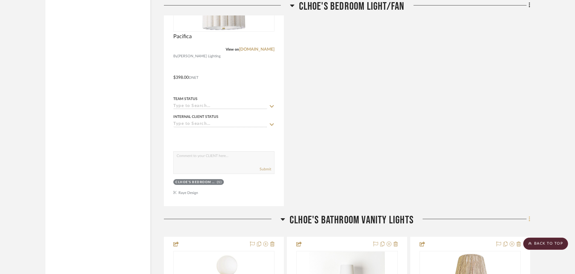
click at [529, 219] on icon at bounding box center [528, 218] width 1 height 5
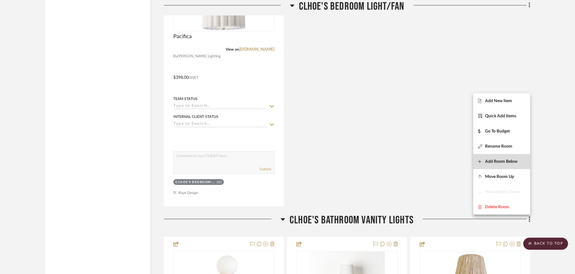
click at [494, 163] on span "Add Room Below" at bounding box center [501, 161] width 32 height 5
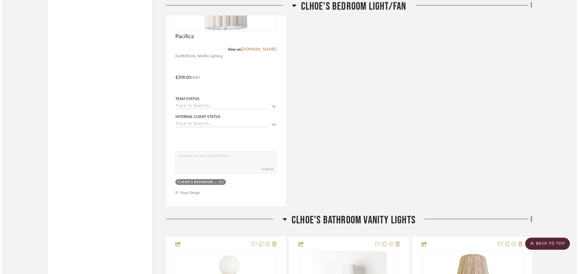
scroll to position [0, 0]
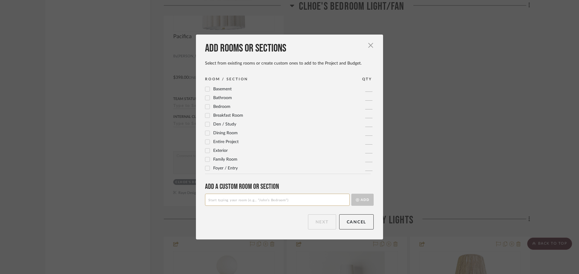
click at [252, 203] on input at bounding box center [277, 199] width 145 height 12
type input "Outdoor Sconce Lights"
click at [367, 202] on button "Add" at bounding box center [362, 199] width 22 height 12
click at [322, 223] on button "Next" at bounding box center [322, 221] width 28 height 15
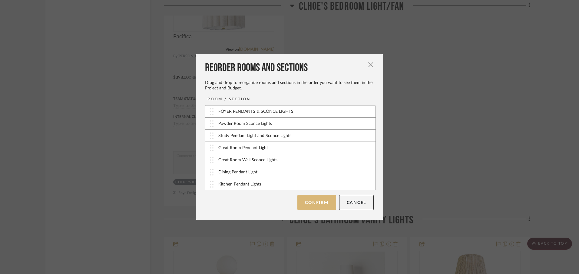
click at [319, 206] on button "Confirm" at bounding box center [316, 202] width 38 height 15
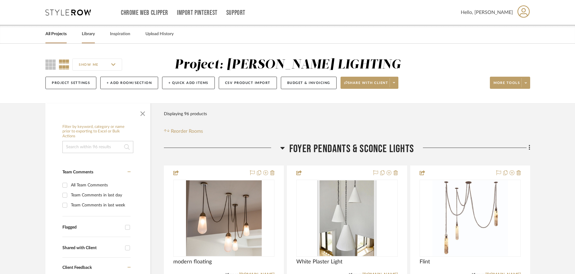
click at [90, 35] on link "Library" at bounding box center [88, 34] width 13 height 8
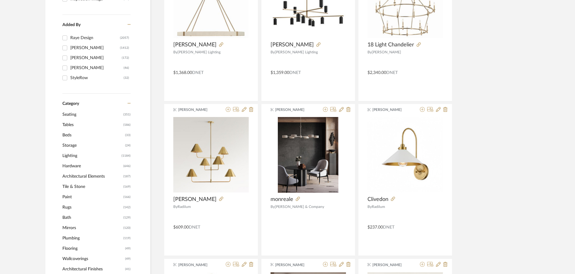
click at [75, 155] on span "Lighting" at bounding box center [91, 155] width 58 height 10
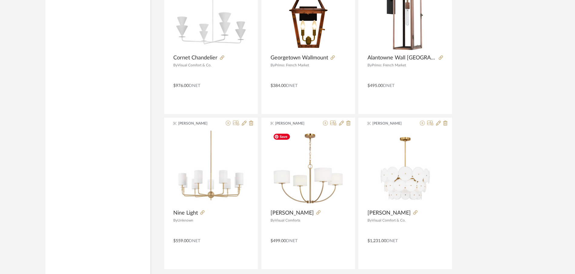
scroll to position [1788, 0]
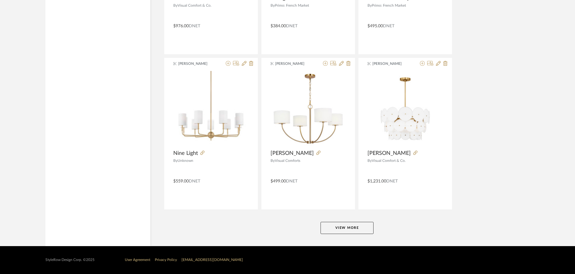
click at [348, 229] on button "View More" at bounding box center [346, 228] width 53 height 12
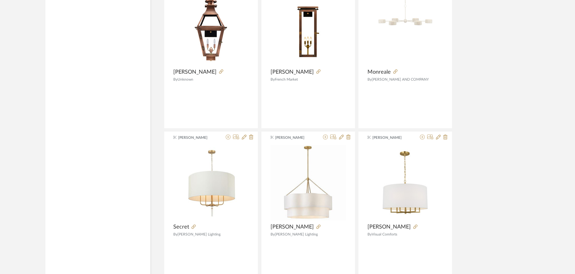
scroll to position [3646, 0]
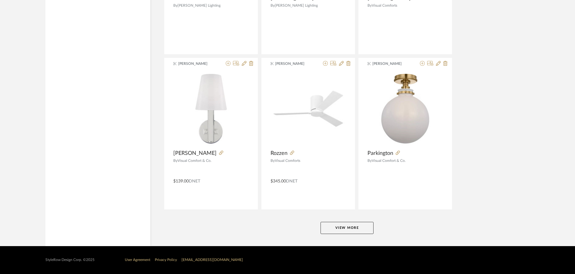
click at [348, 224] on button "View More" at bounding box center [346, 228] width 53 height 12
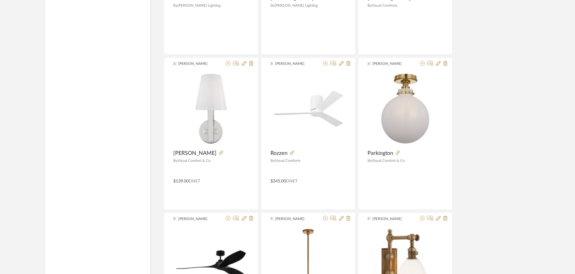
scroll to position [3876, 0]
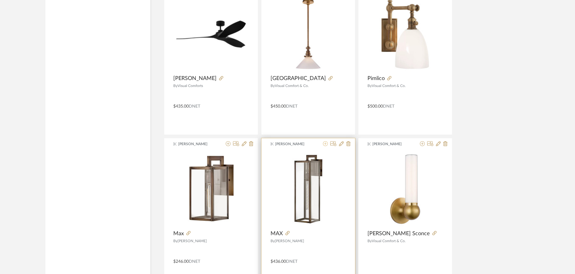
click at [325, 144] on icon at bounding box center [325, 143] width 5 height 5
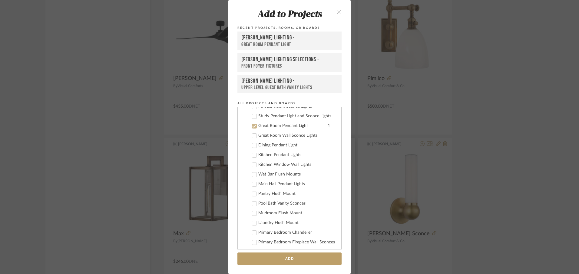
scroll to position [126, 0]
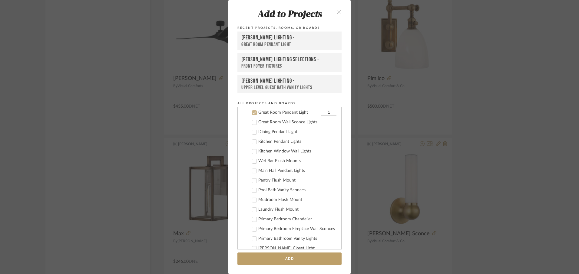
click at [252, 114] on icon at bounding box center [254, 112] width 4 height 4
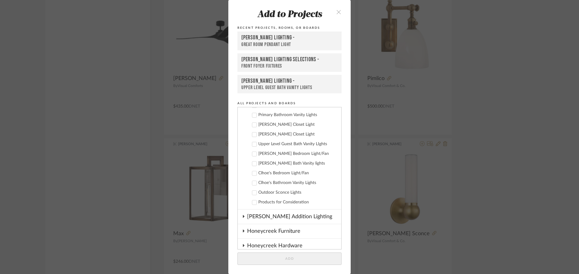
scroll to position [249, 0]
click at [253, 192] on icon at bounding box center [254, 193] width 4 height 3
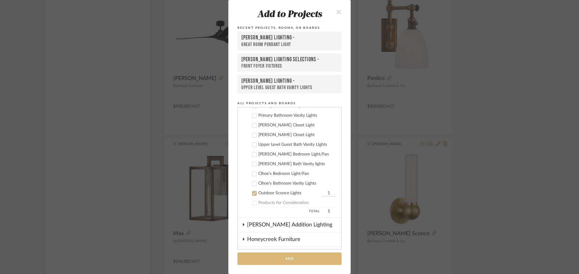
click at [299, 258] on button "Add" at bounding box center [289, 258] width 104 height 12
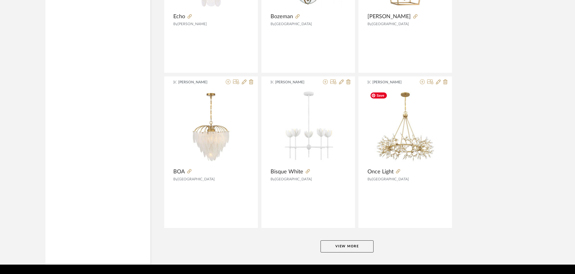
scroll to position [5505, 0]
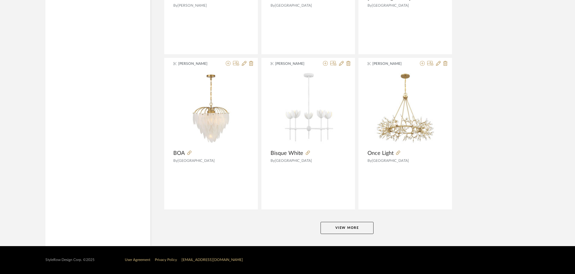
click at [355, 229] on button "View More" at bounding box center [346, 228] width 53 height 12
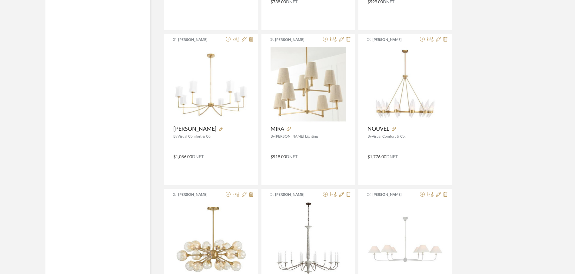
scroll to position [7363, 0]
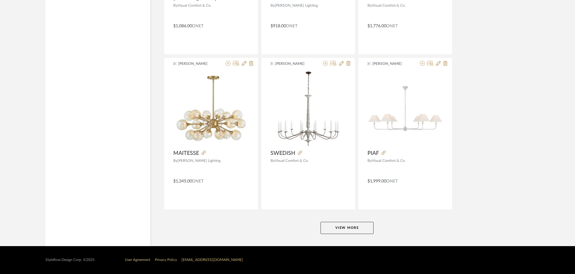
click at [352, 231] on button "View More" at bounding box center [346, 228] width 53 height 12
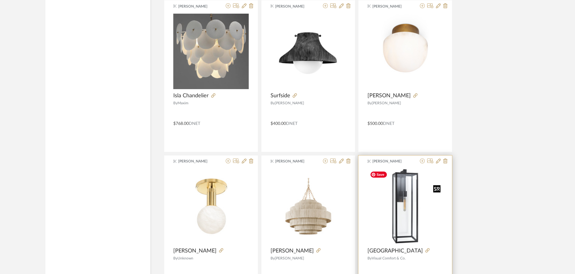
scroll to position [8213, 0]
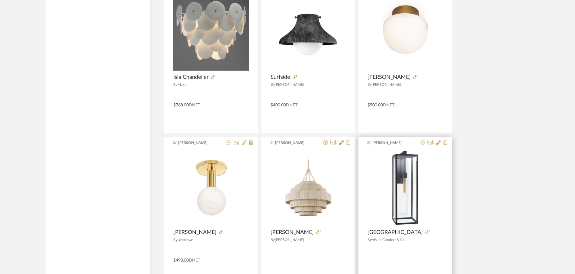
click at [423, 143] on icon at bounding box center [422, 142] width 5 height 5
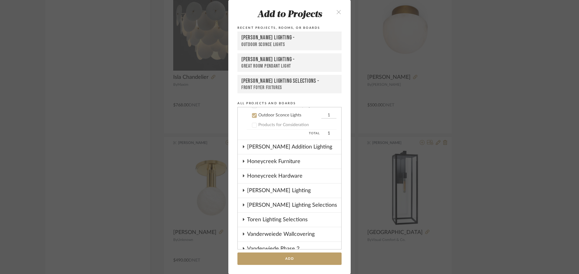
scroll to position [330, 0]
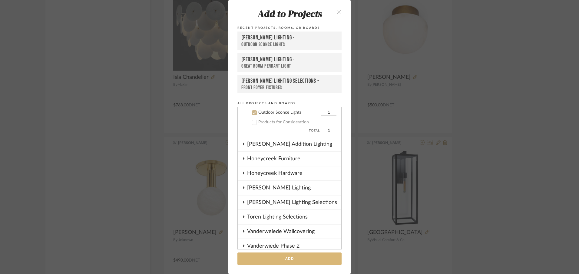
click at [291, 257] on button "Add" at bounding box center [289, 258] width 104 height 12
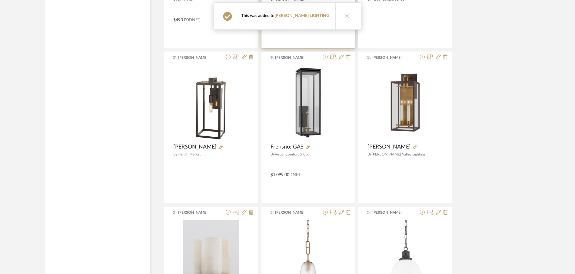
scroll to position [8453, 0]
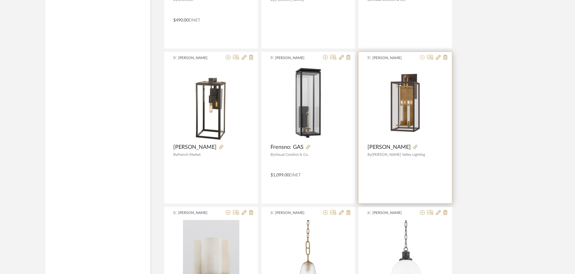
click at [421, 59] on icon at bounding box center [422, 57] width 5 height 5
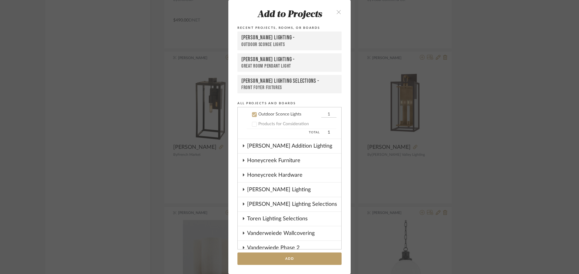
scroll to position [330, 0]
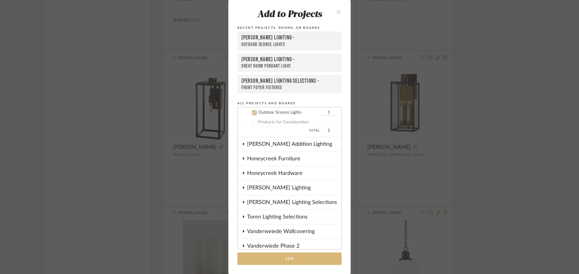
click at [311, 261] on button "Add" at bounding box center [289, 258] width 104 height 12
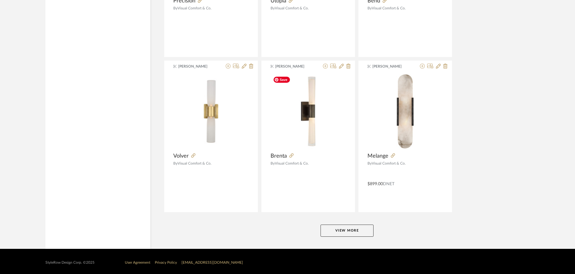
scroll to position [9221, 0]
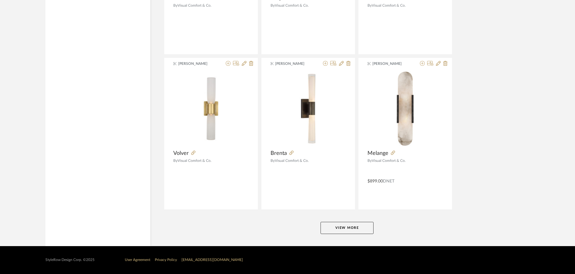
click at [341, 225] on button "View More" at bounding box center [346, 228] width 53 height 12
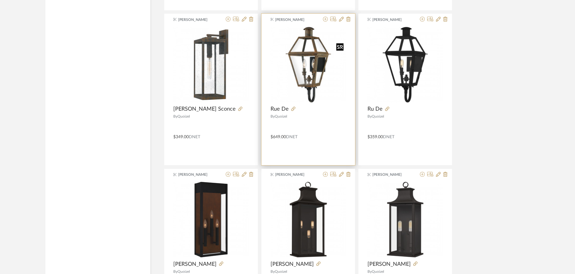
scroll to position [10102, 0]
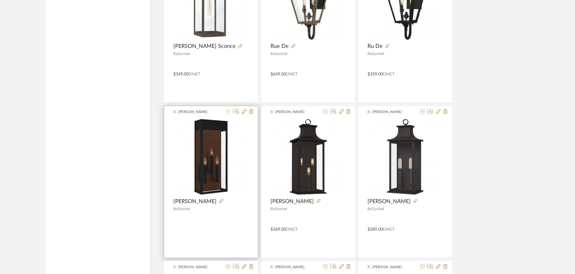
click at [228, 111] on icon at bounding box center [228, 111] width 5 height 5
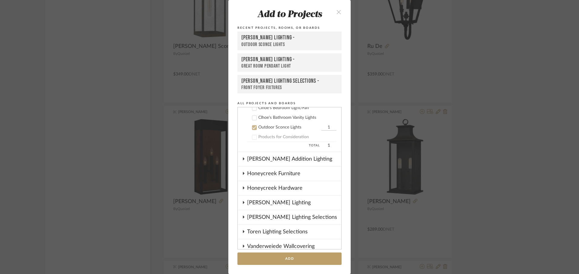
scroll to position [330, 0]
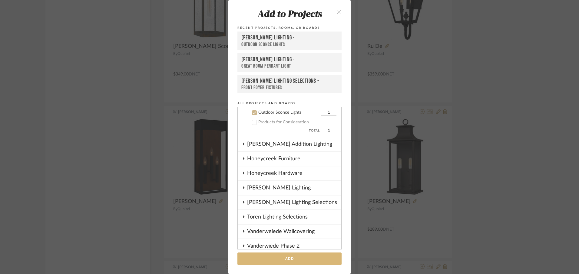
click at [310, 259] on button "Add" at bounding box center [289, 258] width 104 height 12
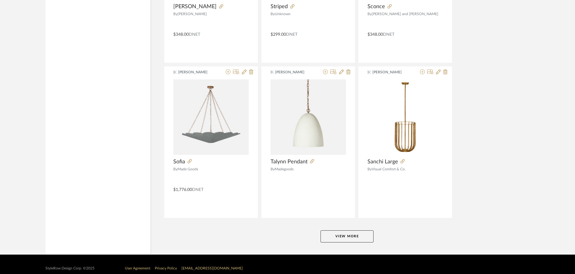
scroll to position [11079, 0]
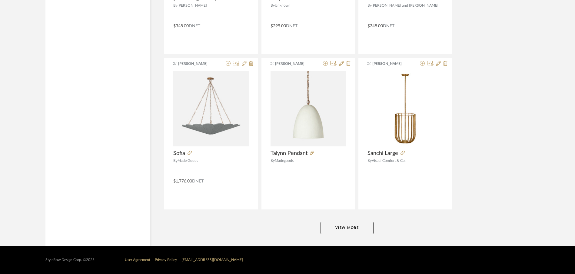
click at [339, 229] on button "View More" at bounding box center [346, 228] width 53 height 12
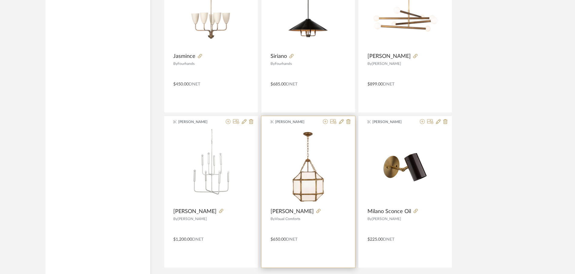
scroll to position [12938, 0]
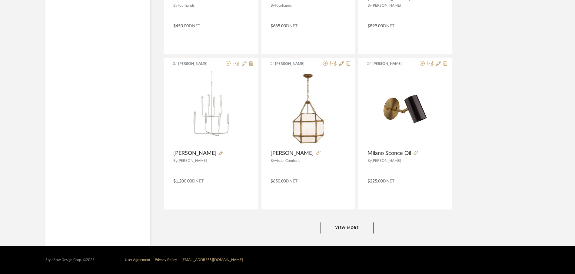
click at [340, 226] on button "View More" at bounding box center [346, 228] width 53 height 12
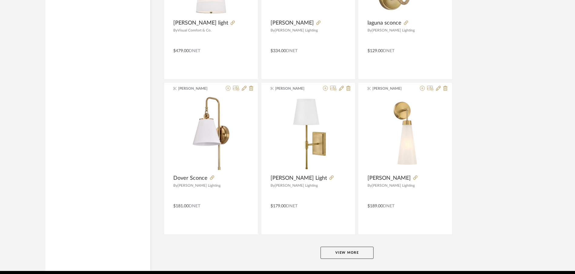
scroll to position [14796, 0]
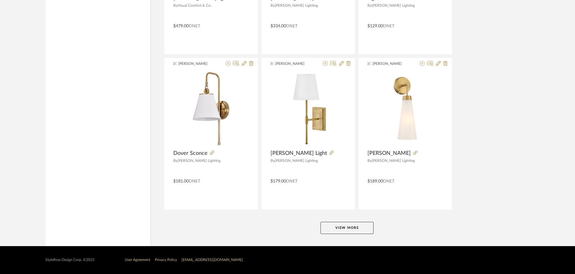
click at [341, 230] on button "View More" at bounding box center [346, 228] width 53 height 12
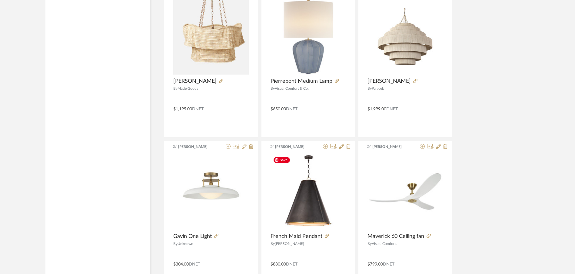
scroll to position [16654, 0]
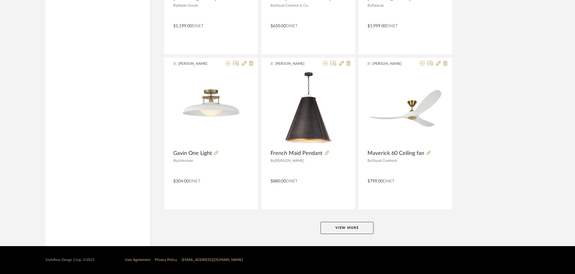
click at [340, 225] on button "View More" at bounding box center [346, 228] width 53 height 12
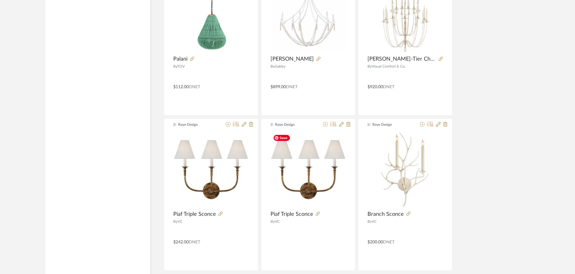
scroll to position [18512, 0]
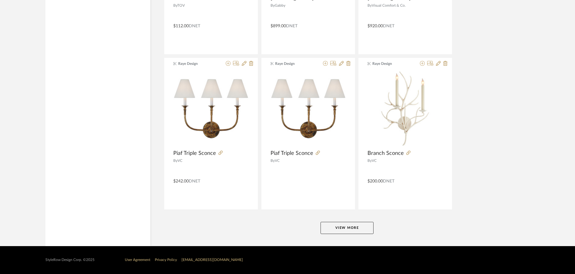
click at [339, 222] on button "View More" at bounding box center [346, 228] width 53 height 12
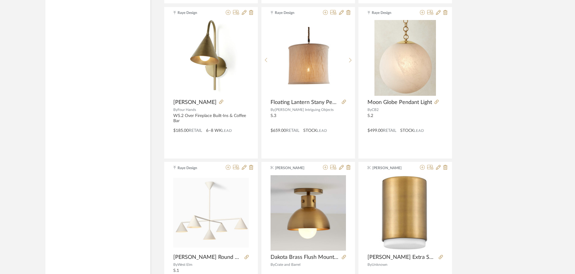
scroll to position [20111, 0]
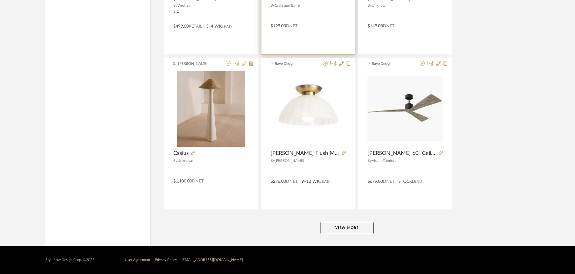
click at [339, 222] on button "View More" at bounding box center [346, 228] width 53 height 12
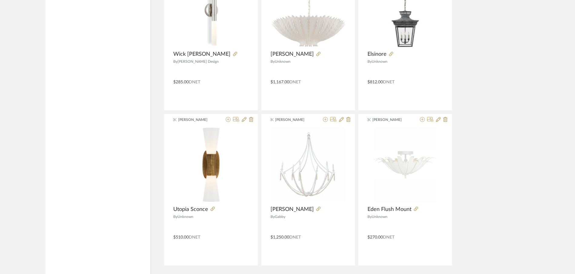
scroll to position [22229, 0]
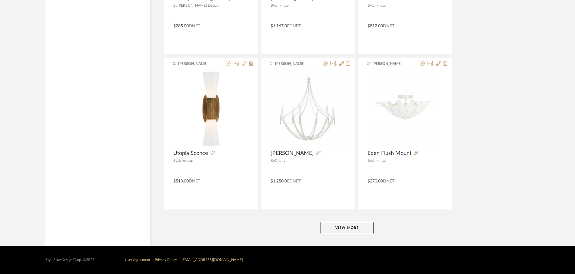
click at [340, 222] on button "View More" at bounding box center [346, 228] width 53 height 12
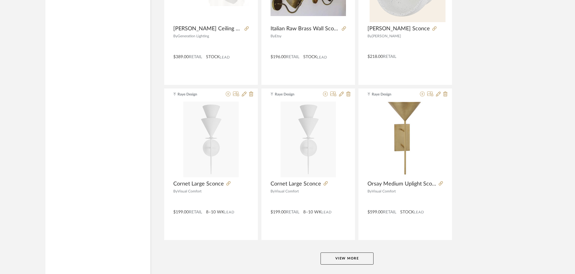
scroll to position [24087, 0]
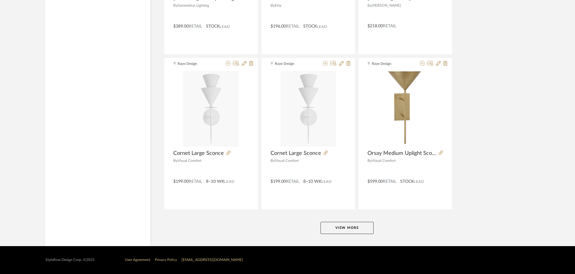
click at [359, 230] on button "View More" at bounding box center [346, 228] width 53 height 12
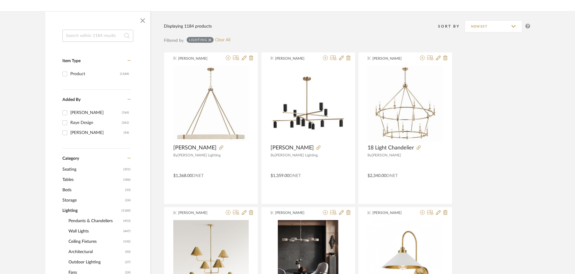
scroll to position [0, 0]
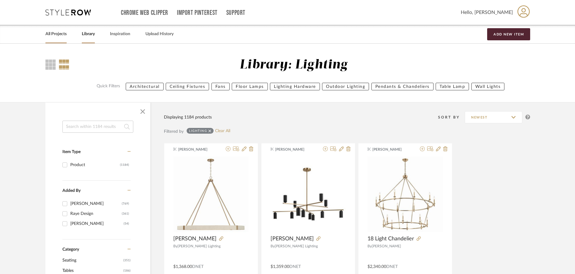
click at [54, 34] on link "All Projects" at bounding box center [55, 34] width 21 height 8
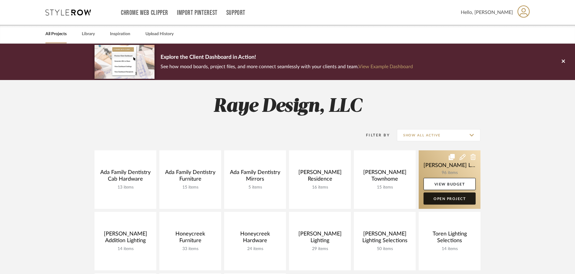
click at [445, 195] on link "Open Project" at bounding box center [449, 198] width 52 height 12
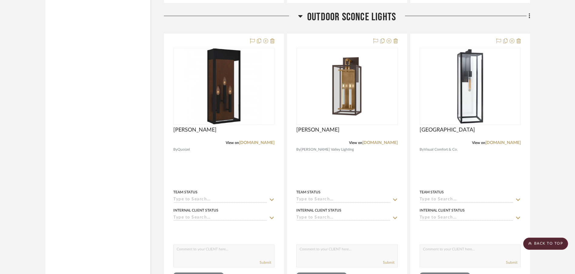
scroll to position [12085, 0]
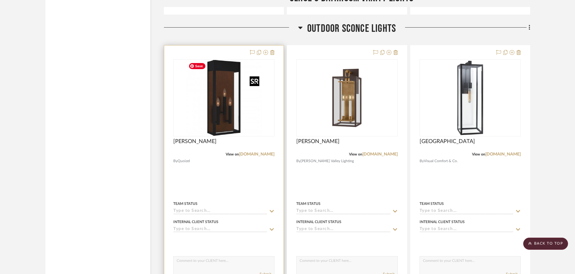
click at [213, 133] on img "0" at bounding box center [224, 98] width 76 height 76
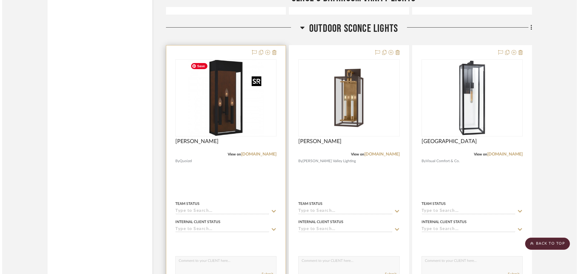
scroll to position [0, 0]
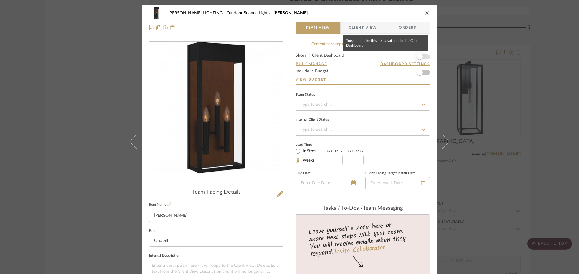
click at [419, 58] on span "button" at bounding box center [420, 57] width 6 height 6
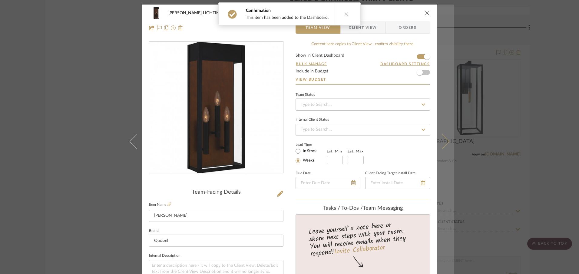
click at [441, 145] on icon at bounding box center [442, 141] width 15 height 15
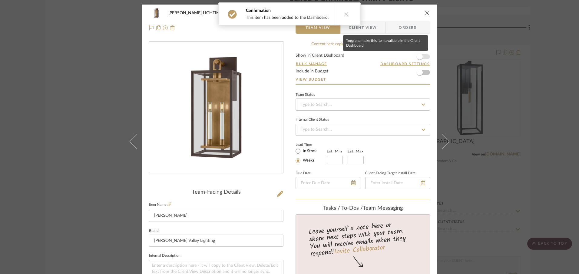
click at [420, 57] on span "button" at bounding box center [420, 57] width 6 height 6
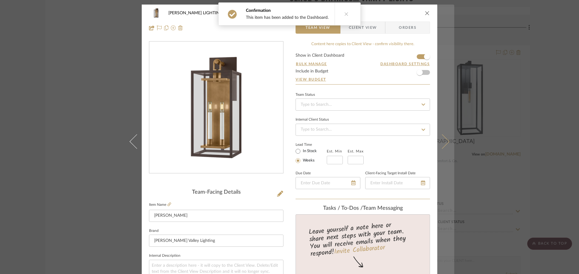
click at [442, 145] on icon at bounding box center [442, 141] width 15 height 15
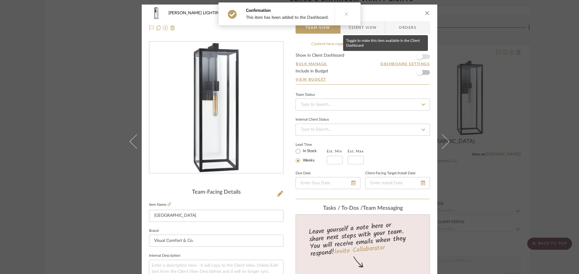
click at [419, 54] on span "button" at bounding box center [420, 57] width 6 height 6
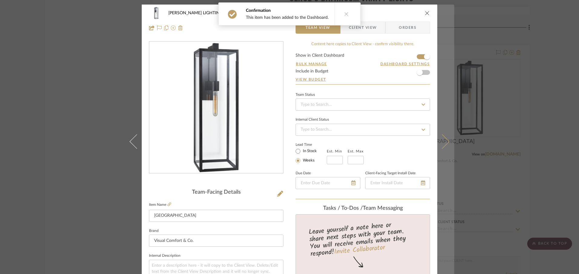
click at [443, 149] on button at bounding box center [445, 142] width 17 height 274
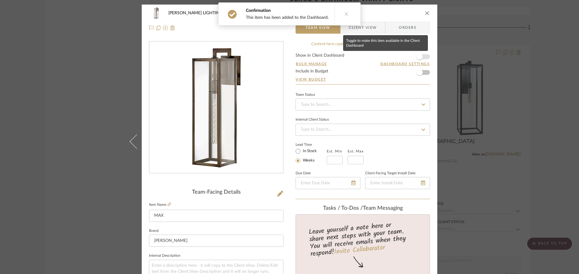
click at [421, 56] on span "button" at bounding box center [419, 56] width 13 height 13
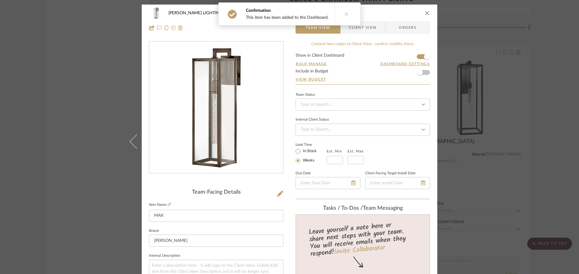
click at [425, 15] on icon "close" at bounding box center [427, 13] width 5 height 5
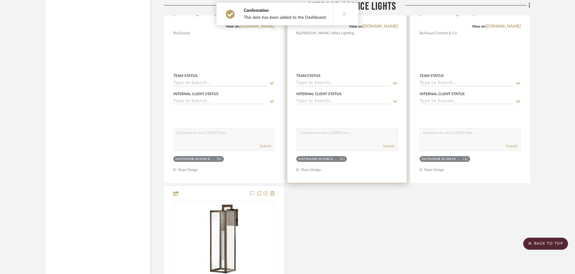
scroll to position [12245, 0]
